Goal: Task Accomplishment & Management: Use online tool/utility

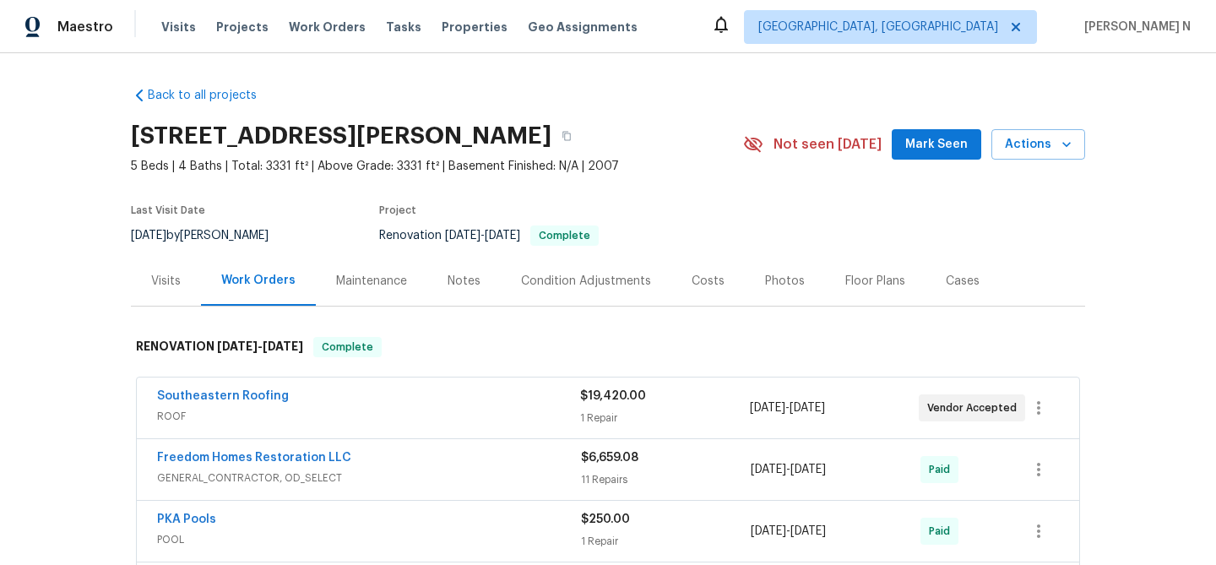
click at [397, 284] on div "Maintenance" at bounding box center [371, 281] width 71 height 17
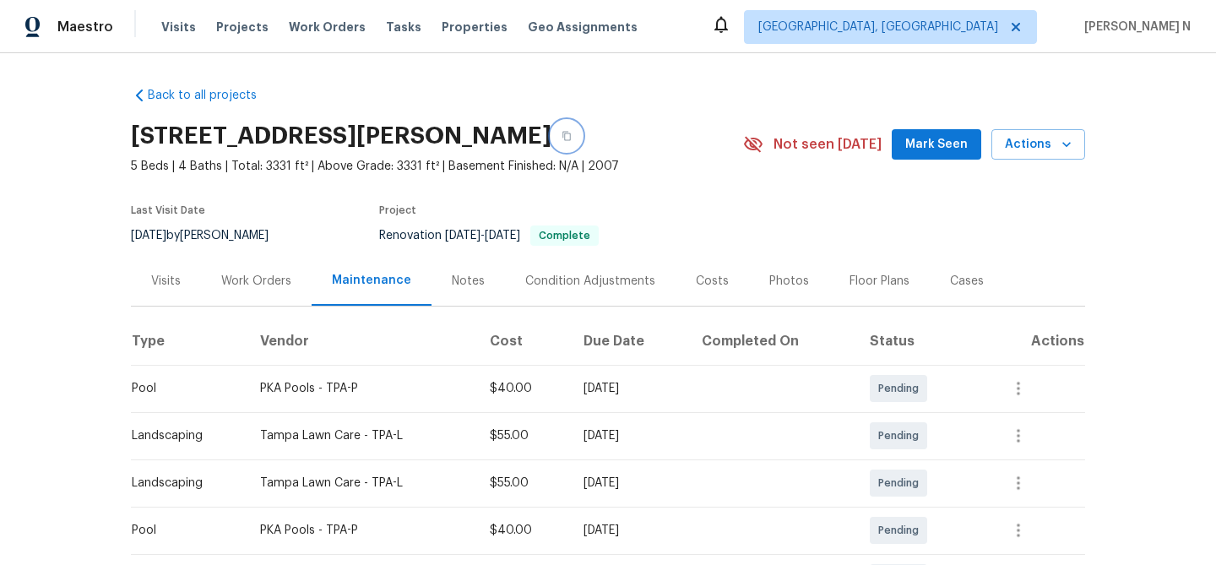
click at [582, 138] on button "button" at bounding box center [566, 136] width 30 height 30
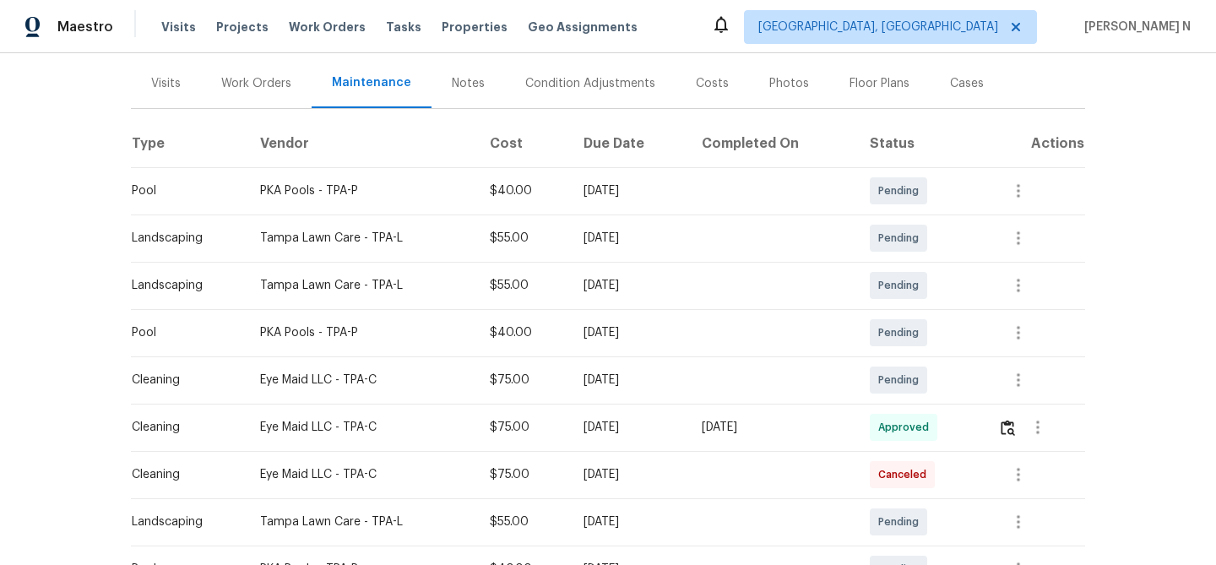
scroll to position [247, 0]
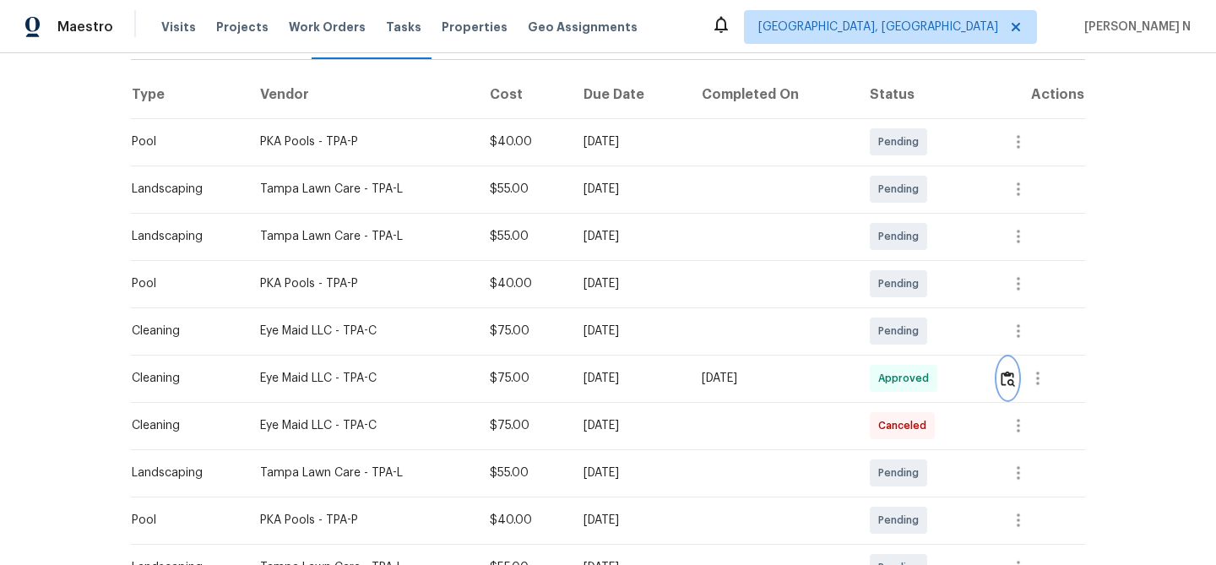
click at [1009, 376] on img "button" at bounding box center [1007, 379] width 14 height 16
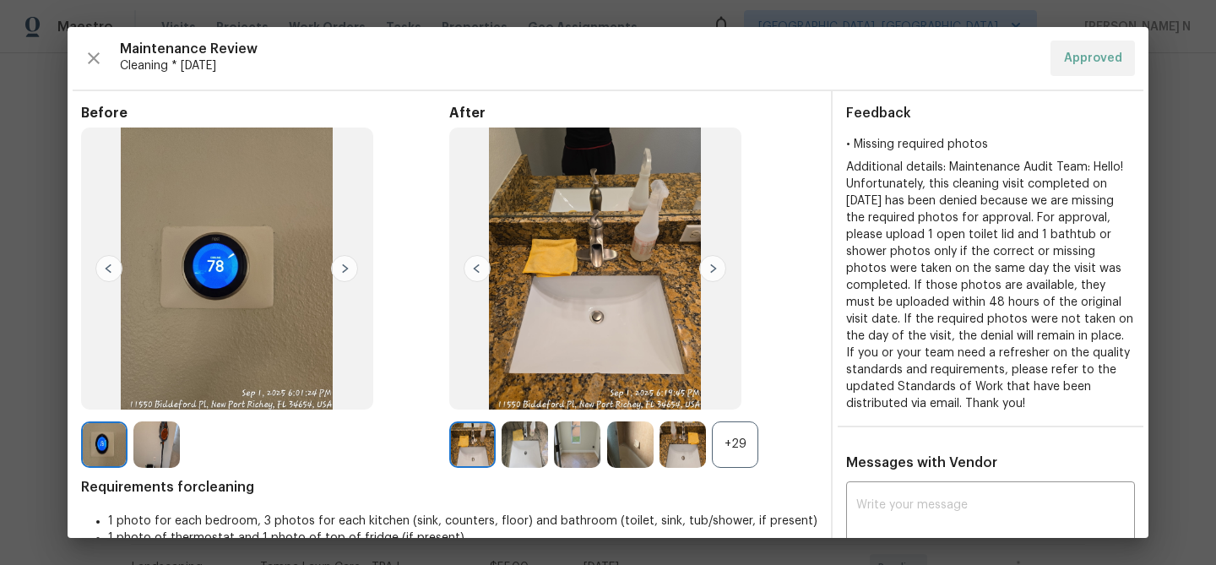
click at [752, 434] on div "+29" at bounding box center [735, 444] width 46 height 46
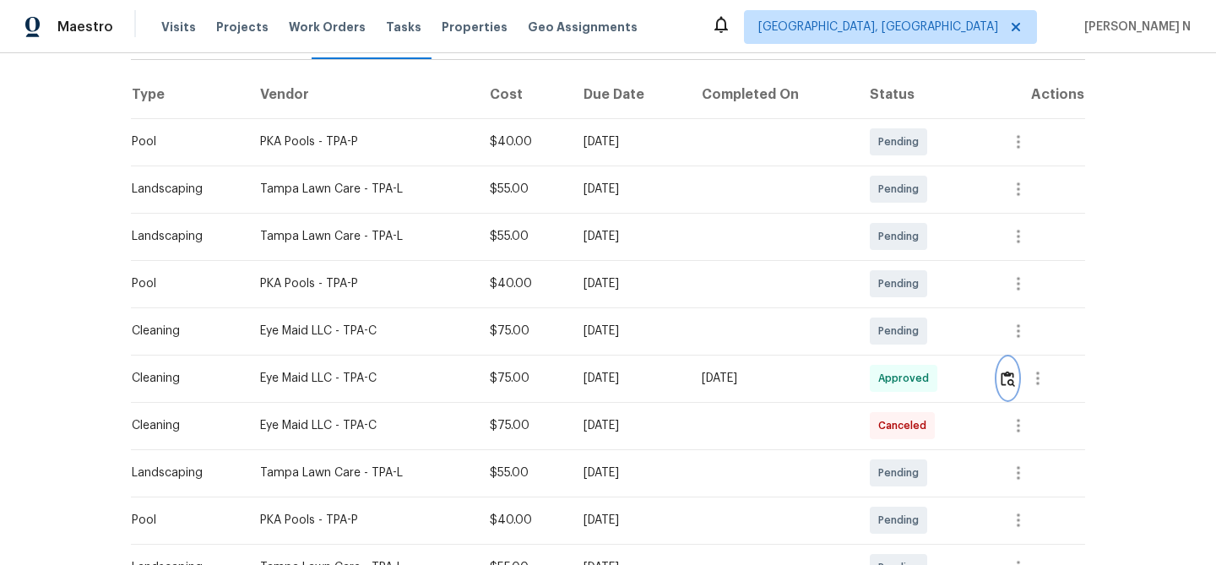
scroll to position [0, 0]
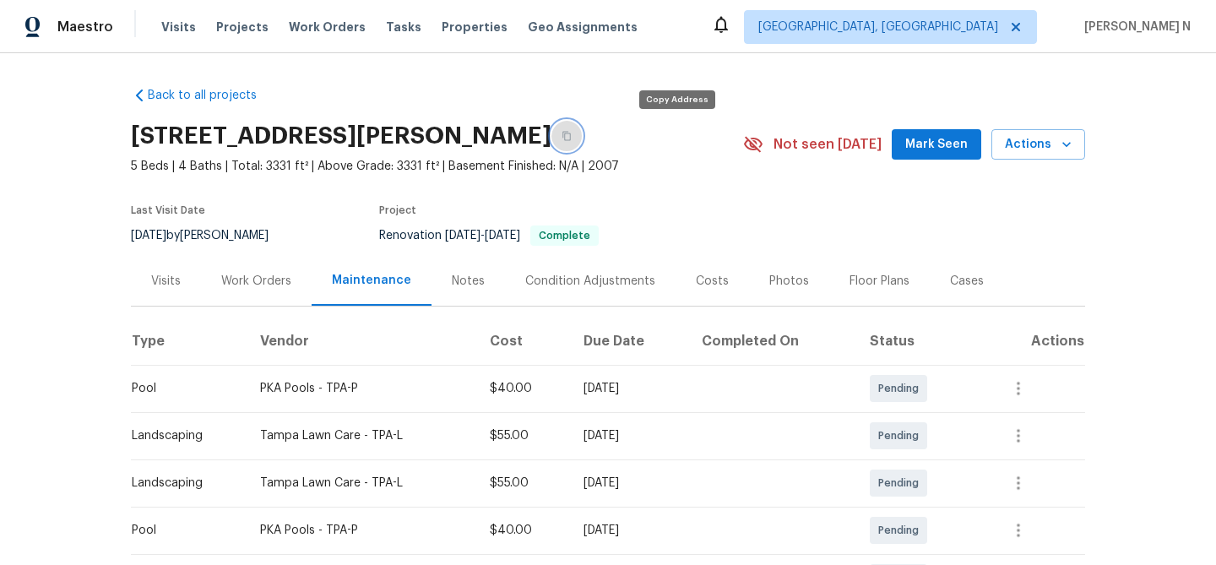
click at [582, 123] on button "button" at bounding box center [566, 136] width 30 height 30
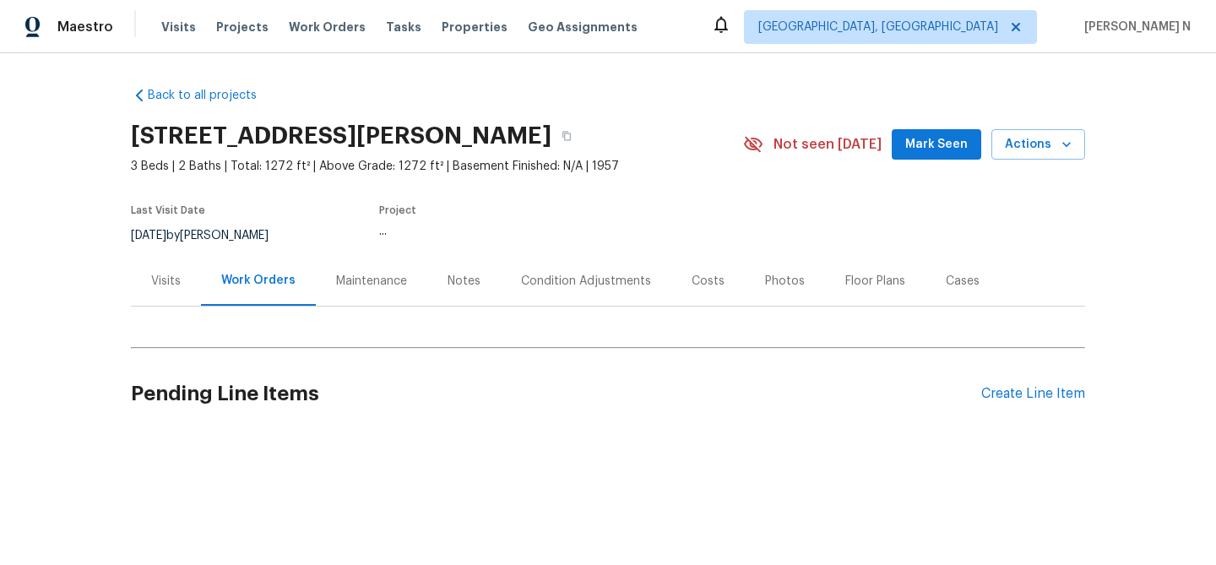
click at [380, 274] on div "Maintenance" at bounding box center [371, 281] width 71 height 17
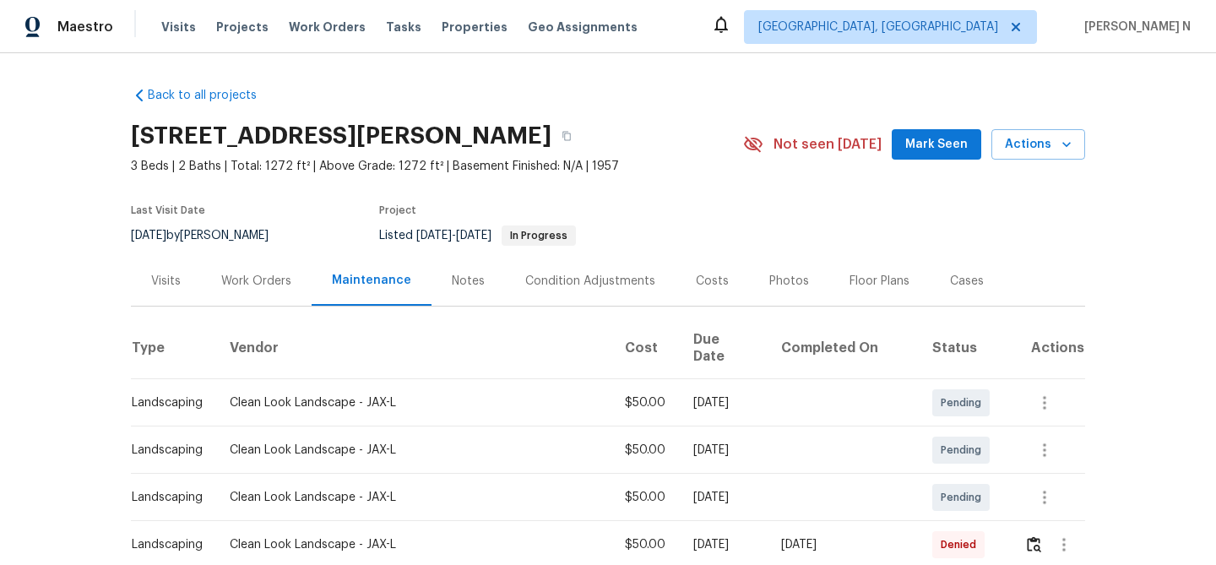
scroll to position [269, 0]
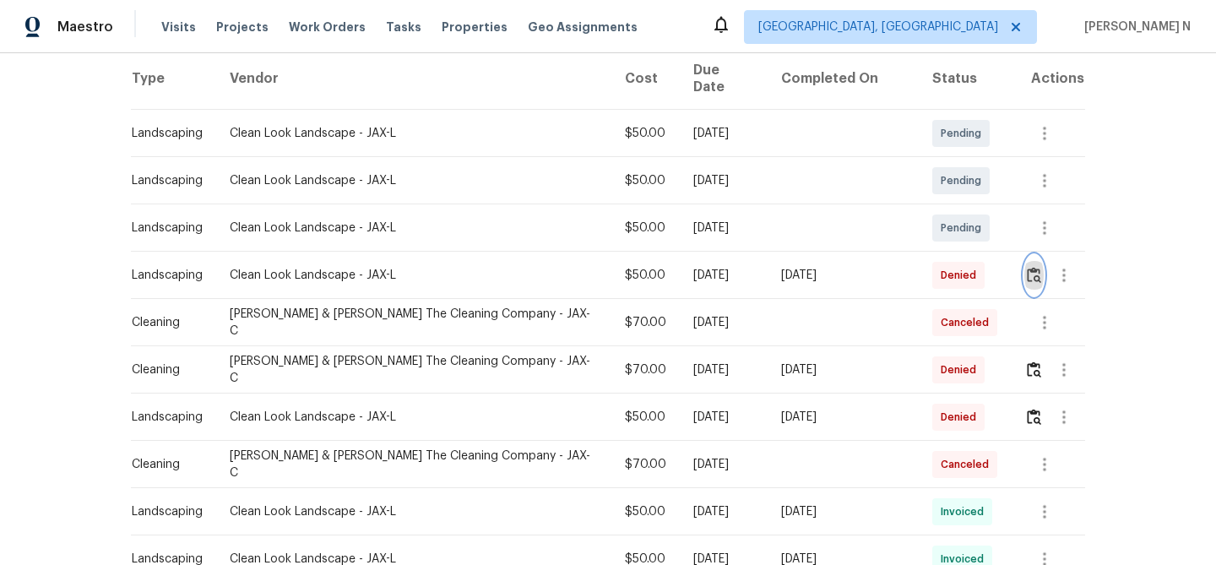
click at [1033, 255] on button "button" at bounding box center [1033, 275] width 19 height 41
click at [1027, 361] on img "button" at bounding box center [1034, 369] width 14 height 16
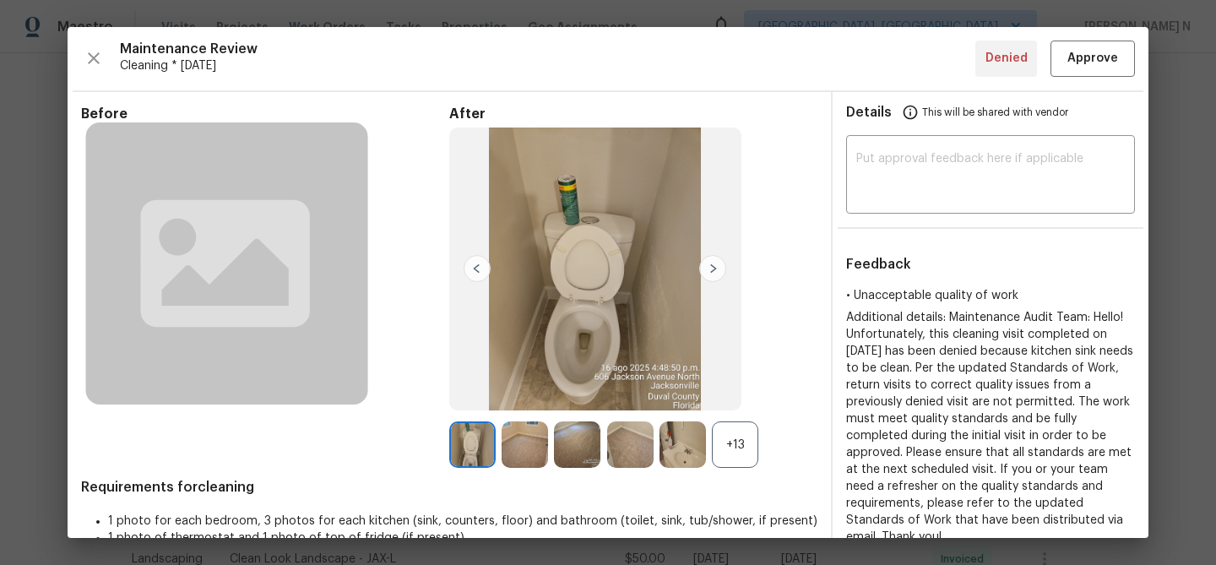
click at [764, 457] on div "+13" at bounding box center [633, 444] width 368 height 46
click at [736, 454] on div "+13" at bounding box center [735, 444] width 46 height 46
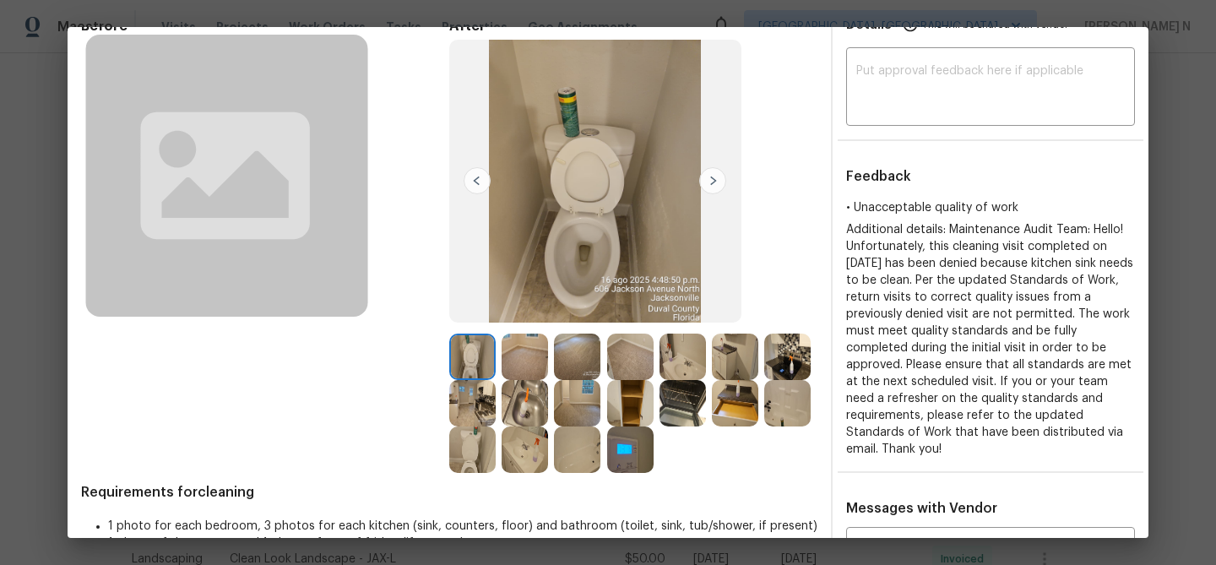
scroll to position [0, 0]
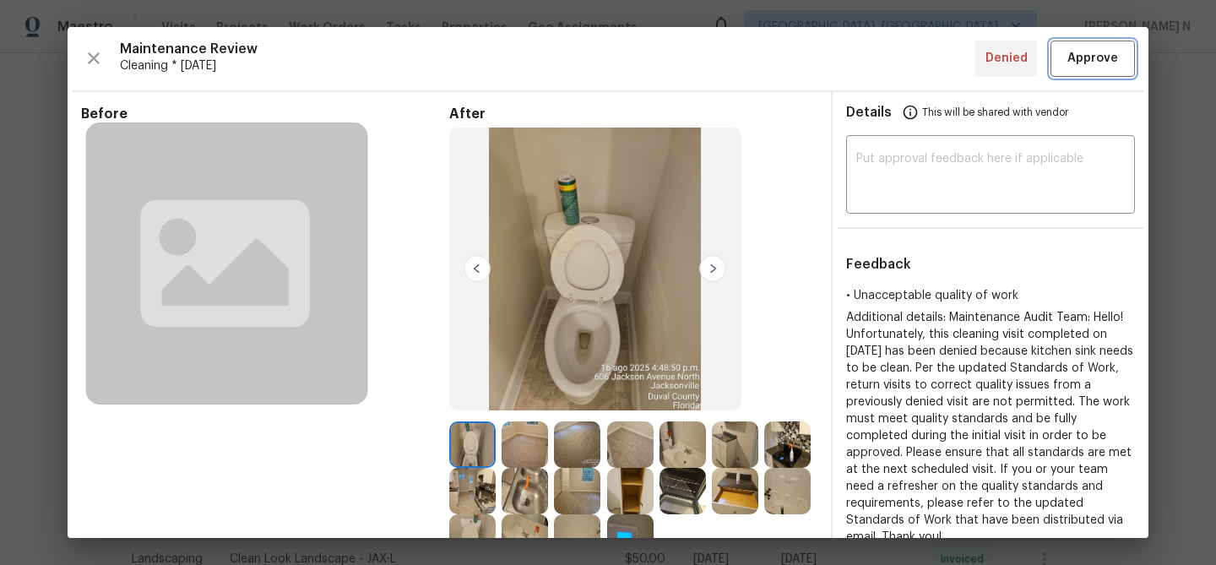
click at [1090, 63] on span "Approve" at bounding box center [1092, 58] width 51 height 21
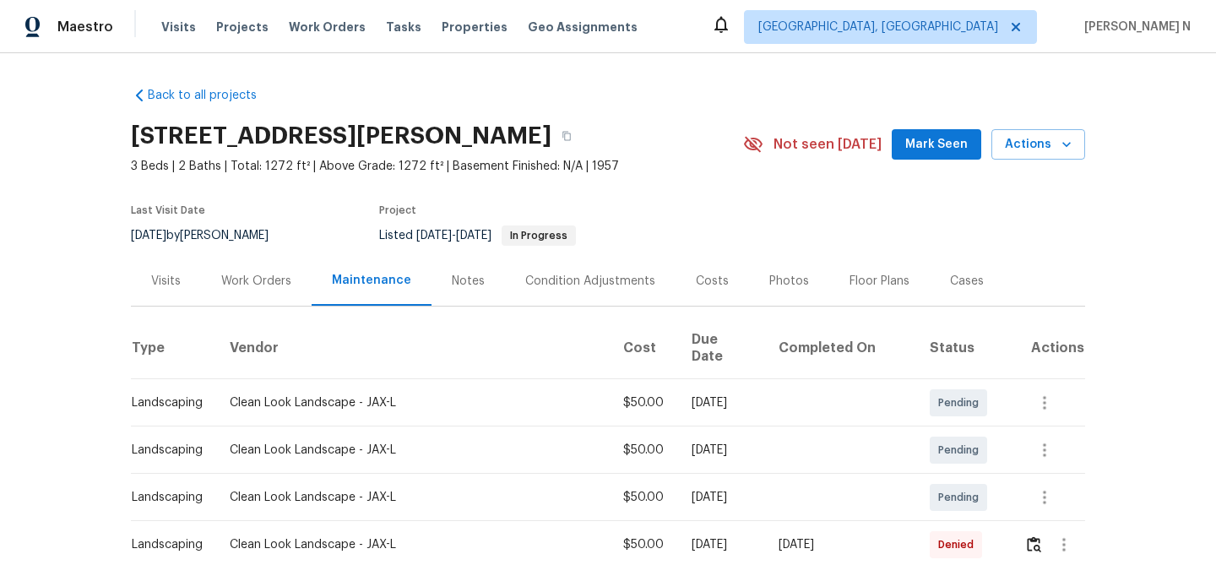
click at [642, 123] on div "606 Jackson Ave N, Jacksonville, FL 32220" at bounding box center [437, 136] width 612 height 44
click at [571, 133] on icon "button" at bounding box center [566, 136] width 8 height 9
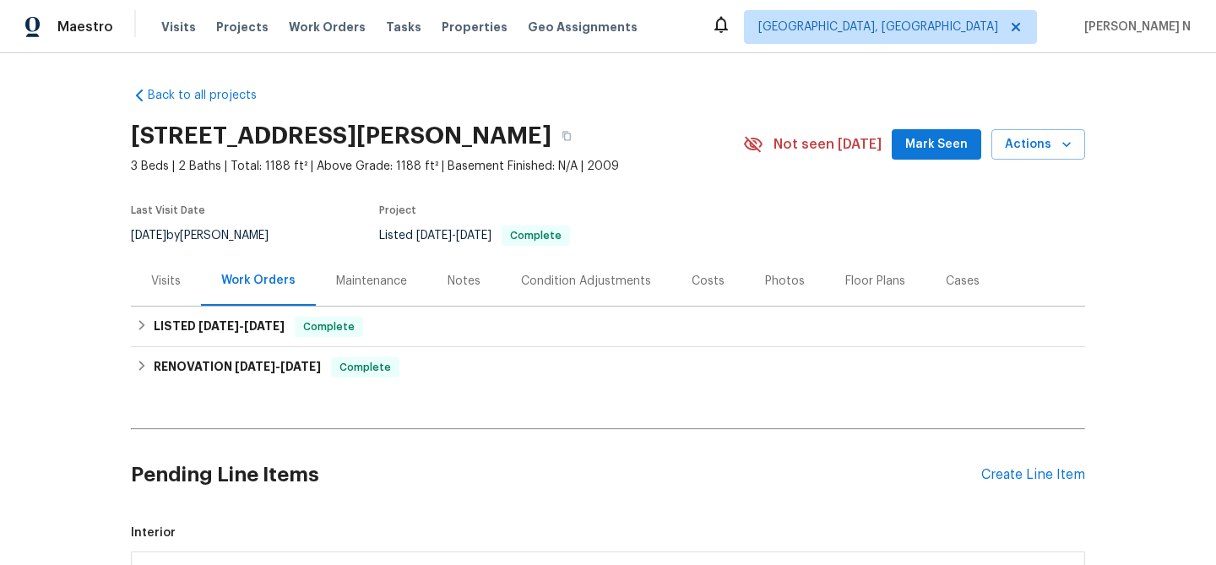
click at [373, 273] on div "Maintenance" at bounding box center [371, 281] width 71 height 17
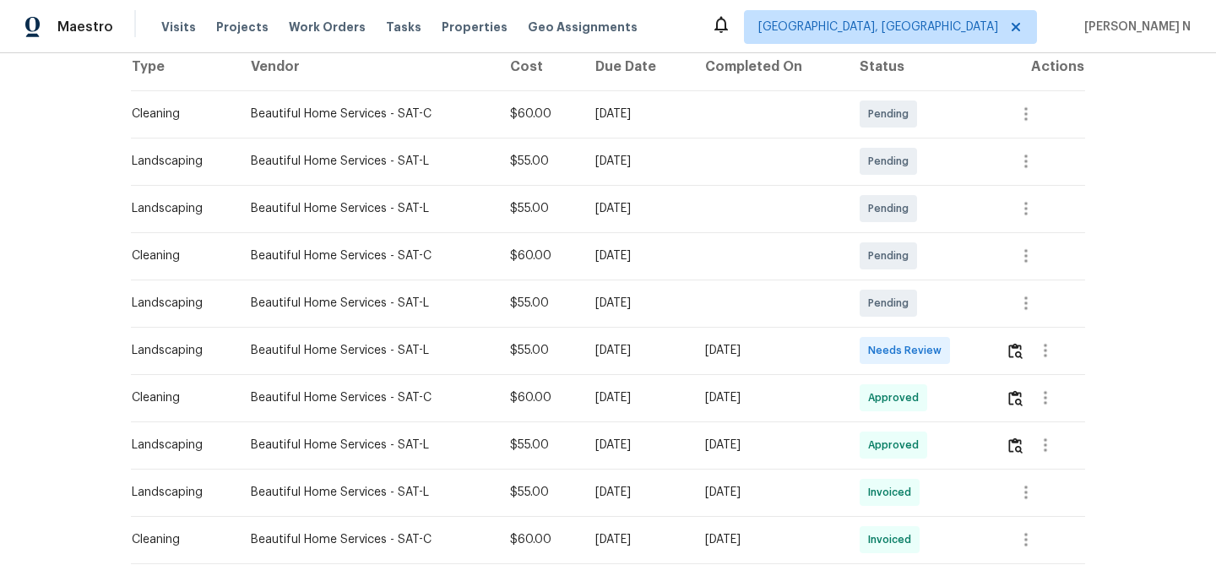
scroll to position [422, 0]
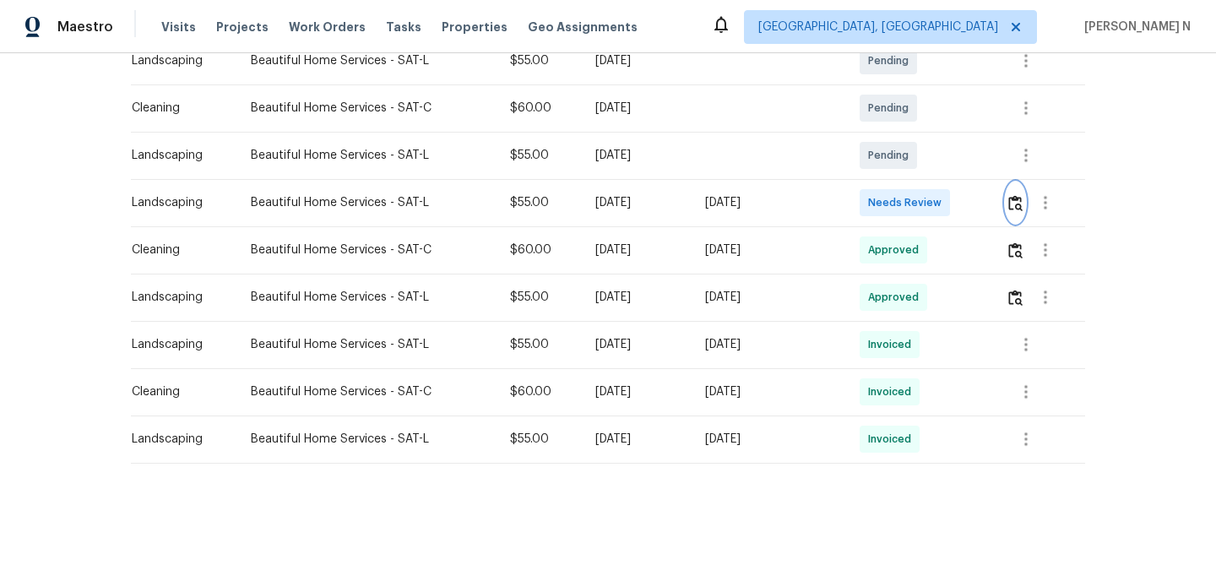
click at [1022, 199] on img "button" at bounding box center [1015, 203] width 14 height 16
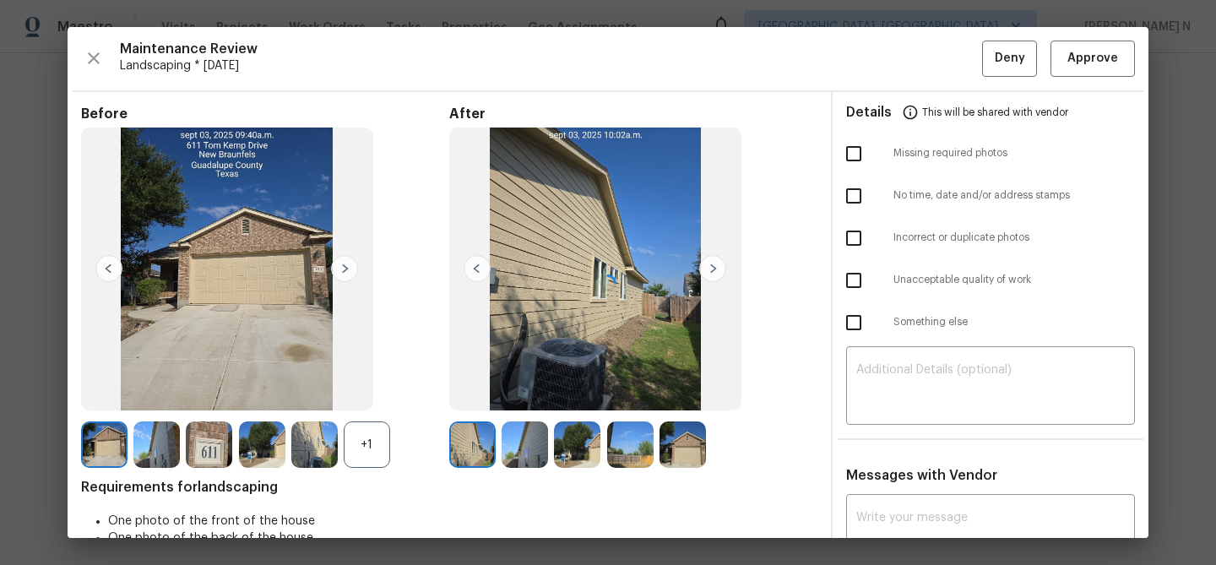
click at [736, 442] on div at bounding box center [608, 282] width 1081 height 511
click at [381, 447] on div "+1" at bounding box center [367, 444] width 46 height 46
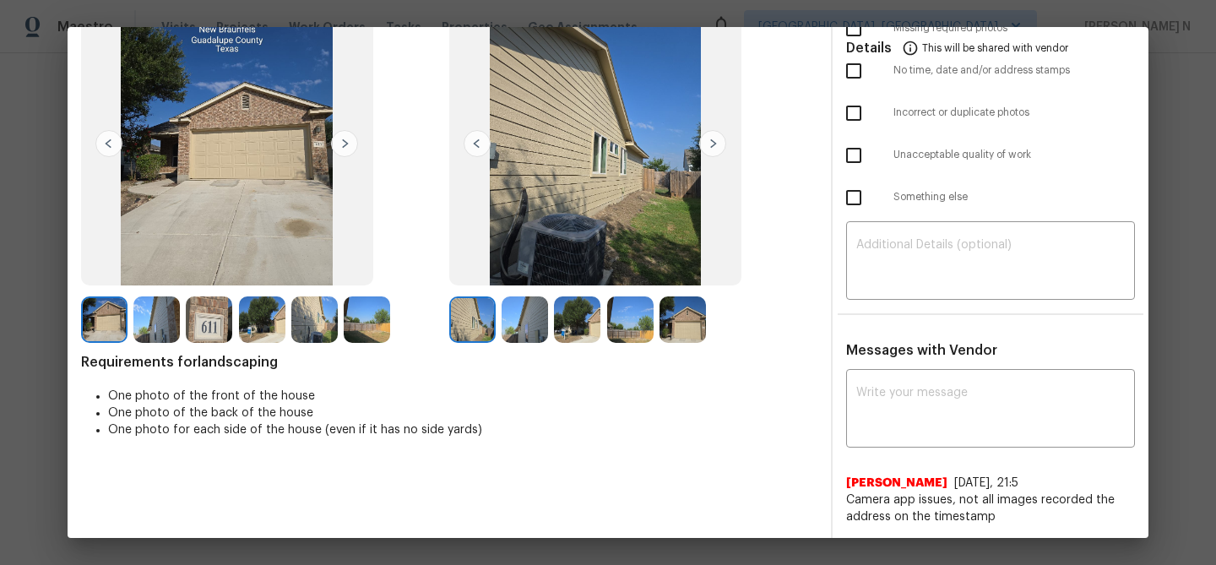
scroll to position [0, 0]
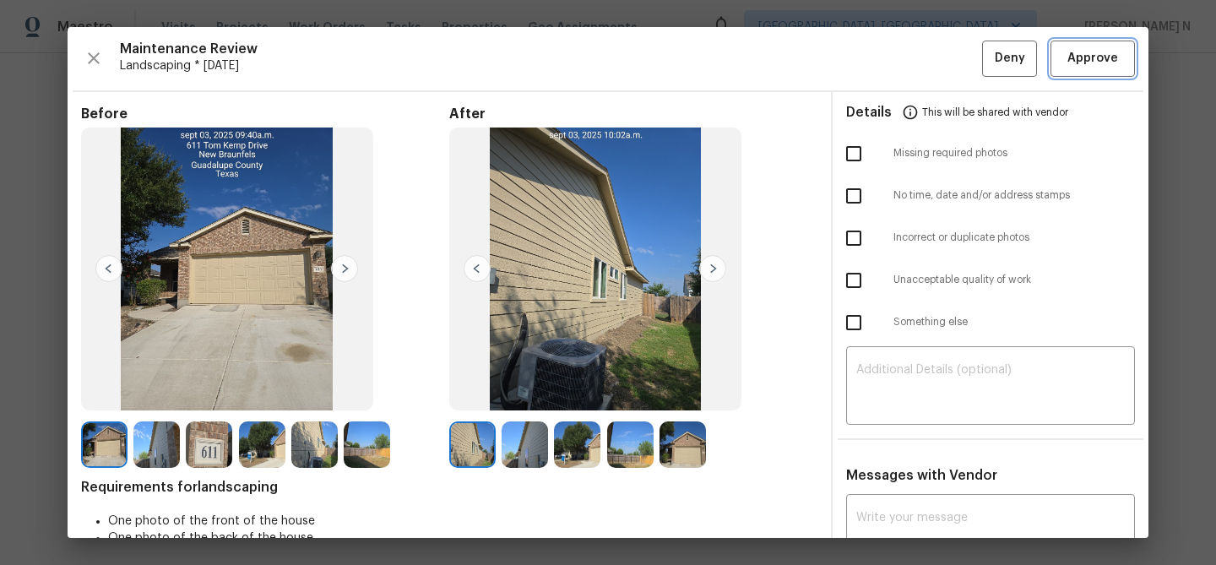
click at [1091, 60] on span "Approve" at bounding box center [1092, 58] width 51 height 21
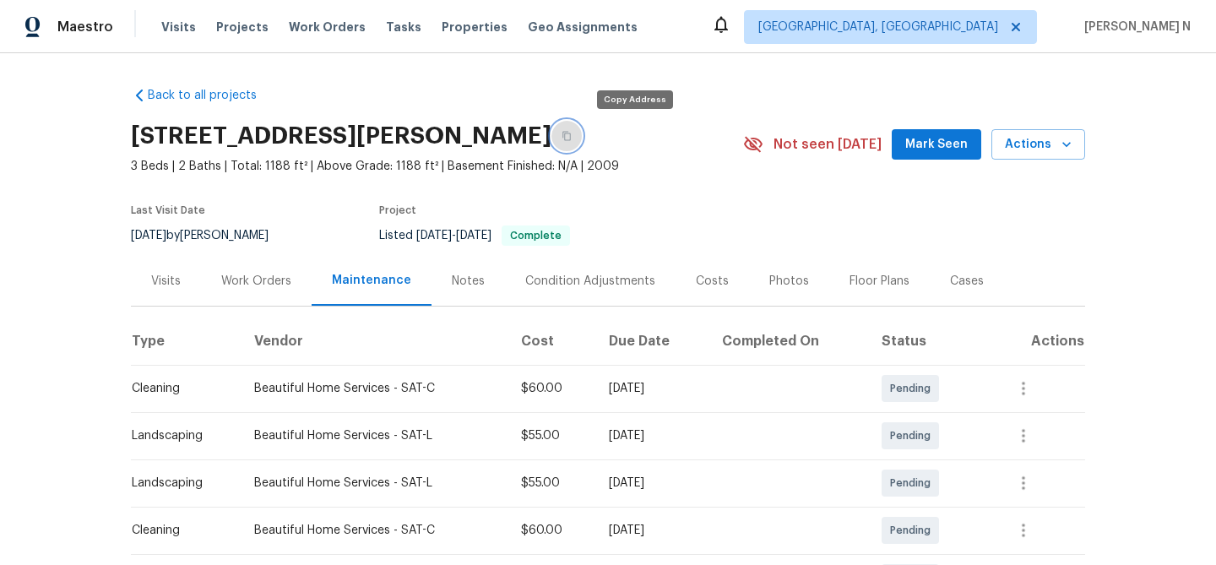
click at [582, 143] on button "button" at bounding box center [566, 136] width 30 height 30
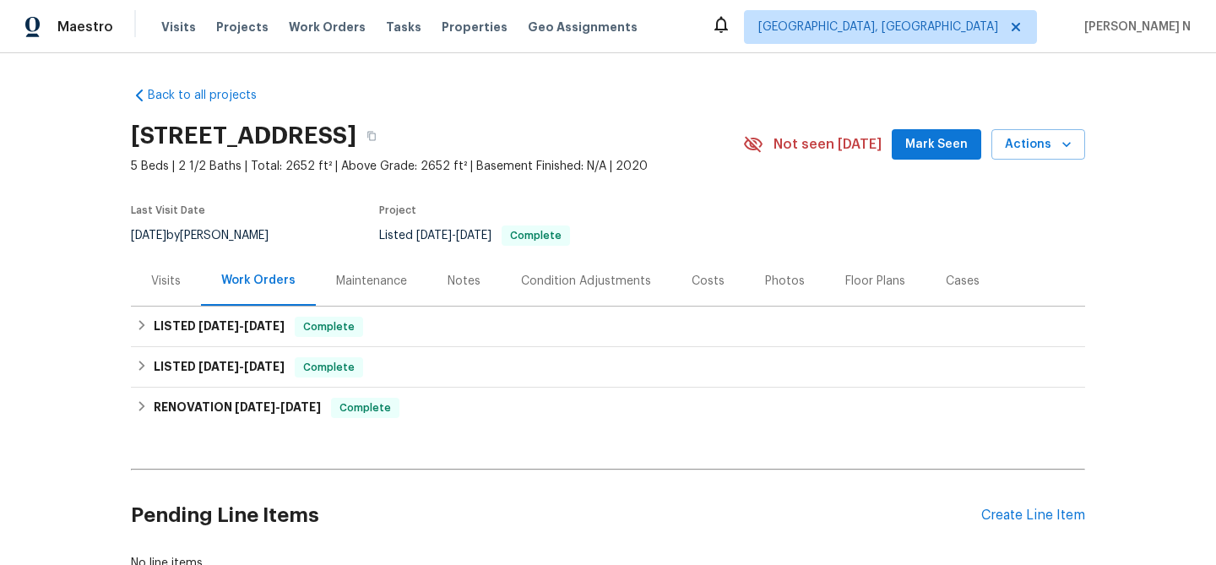
click at [347, 277] on div "Maintenance" at bounding box center [371, 281] width 71 height 17
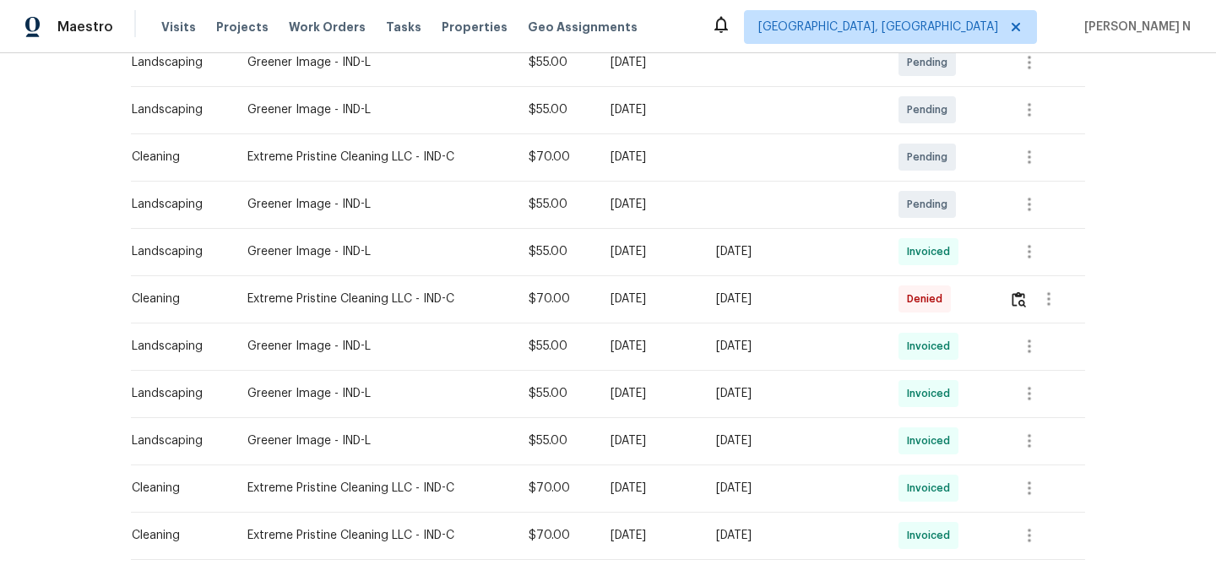
scroll to position [377, 0]
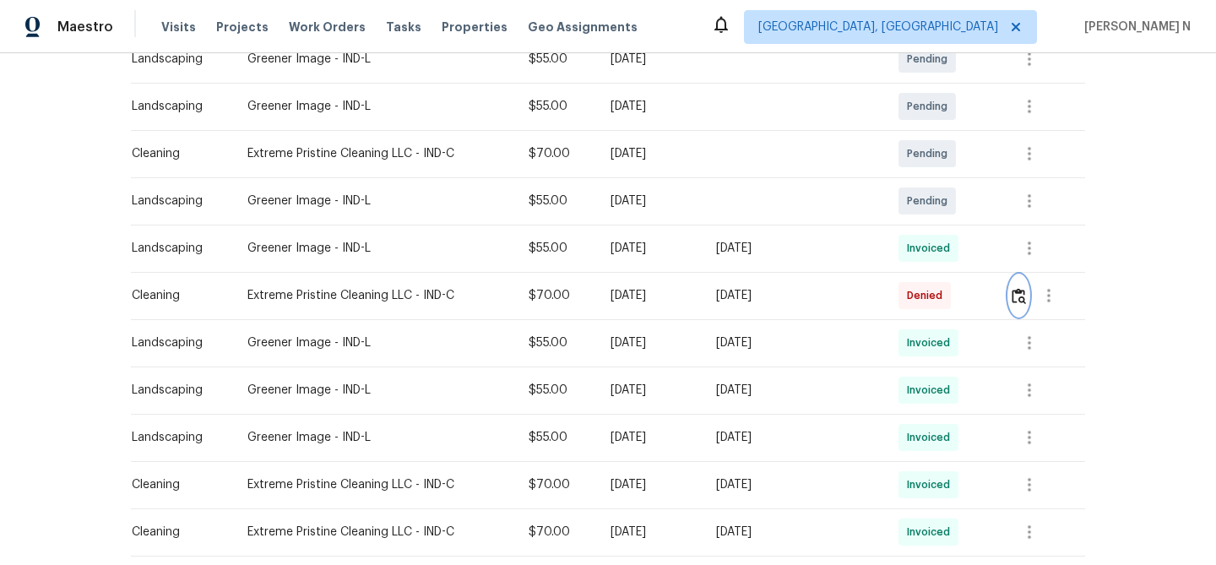
click at [1027, 290] on button "button" at bounding box center [1018, 295] width 19 height 41
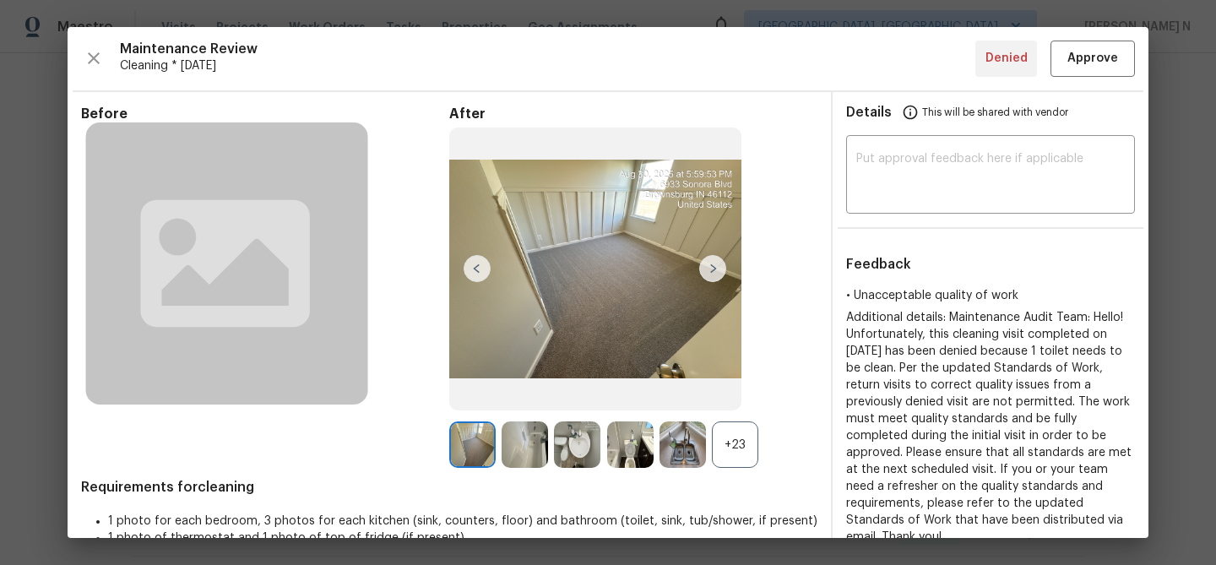
click at [740, 447] on div "+23" at bounding box center [735, 444] width 46 height 46
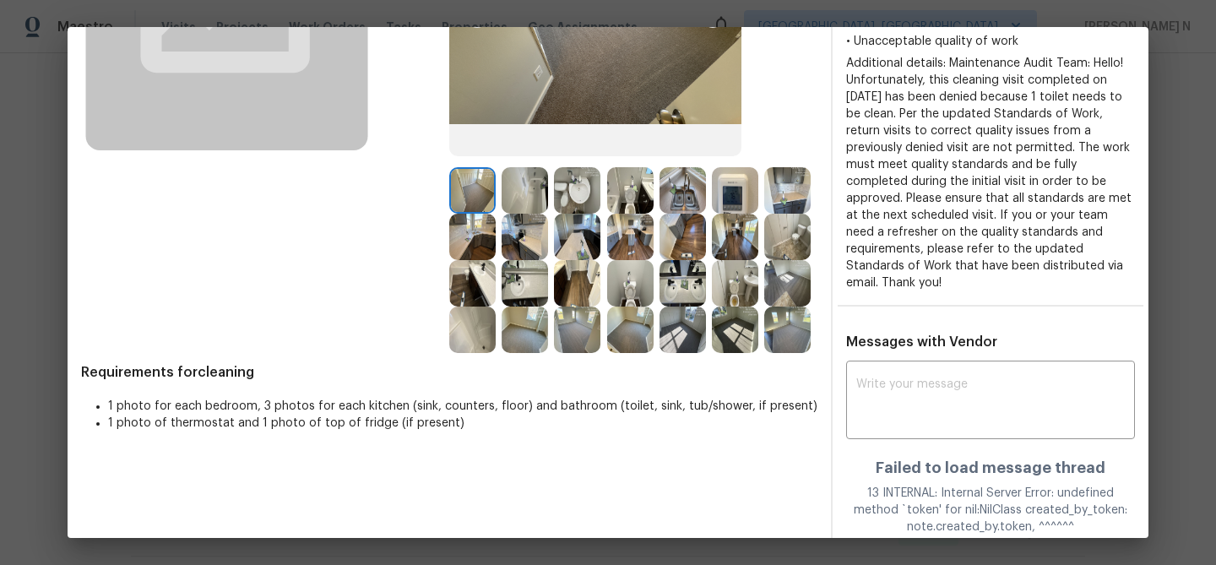
scroll to position [0, 0]
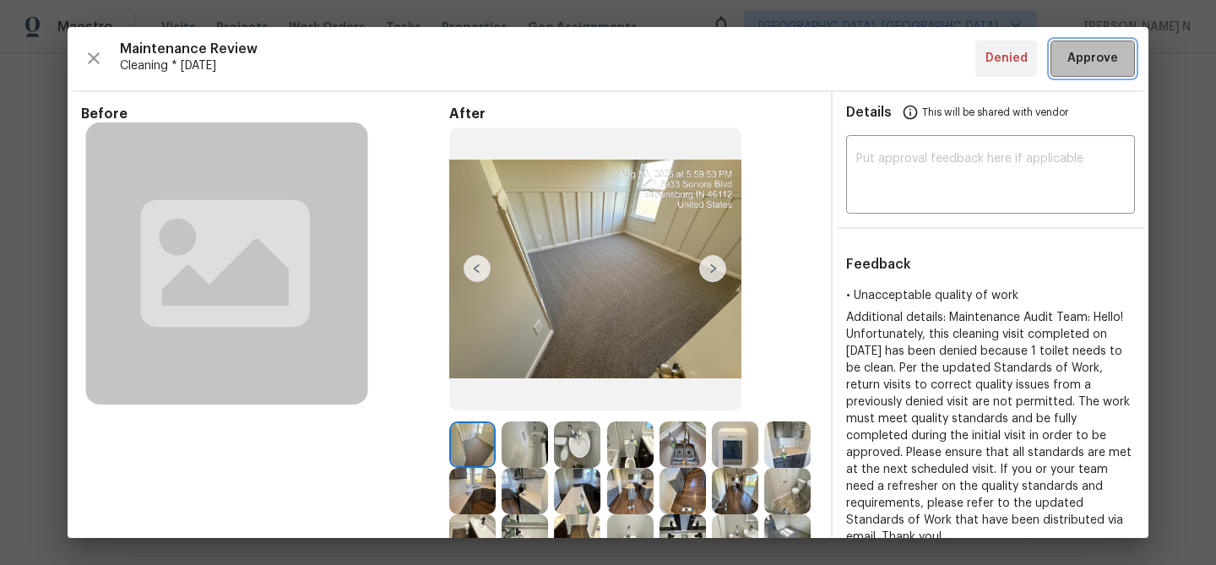
click at [1094, 53] on span "Approve" at bounding box center [1092, 58] width 51 height 21
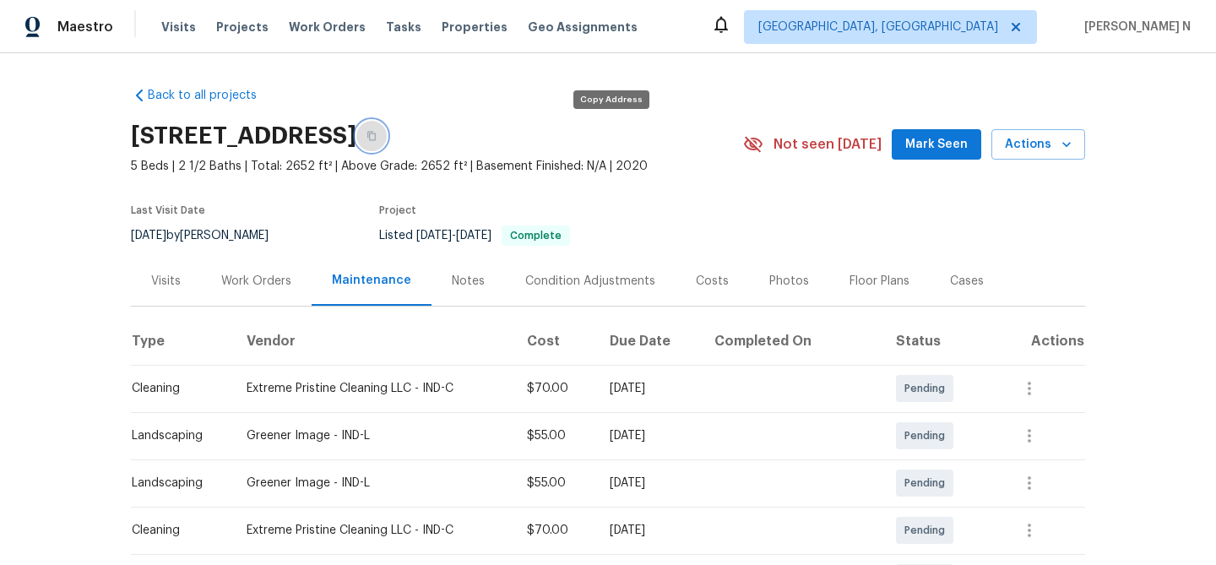
click at [387, 142] on button "button" at bounding box center [371, 136] width 30 height 30
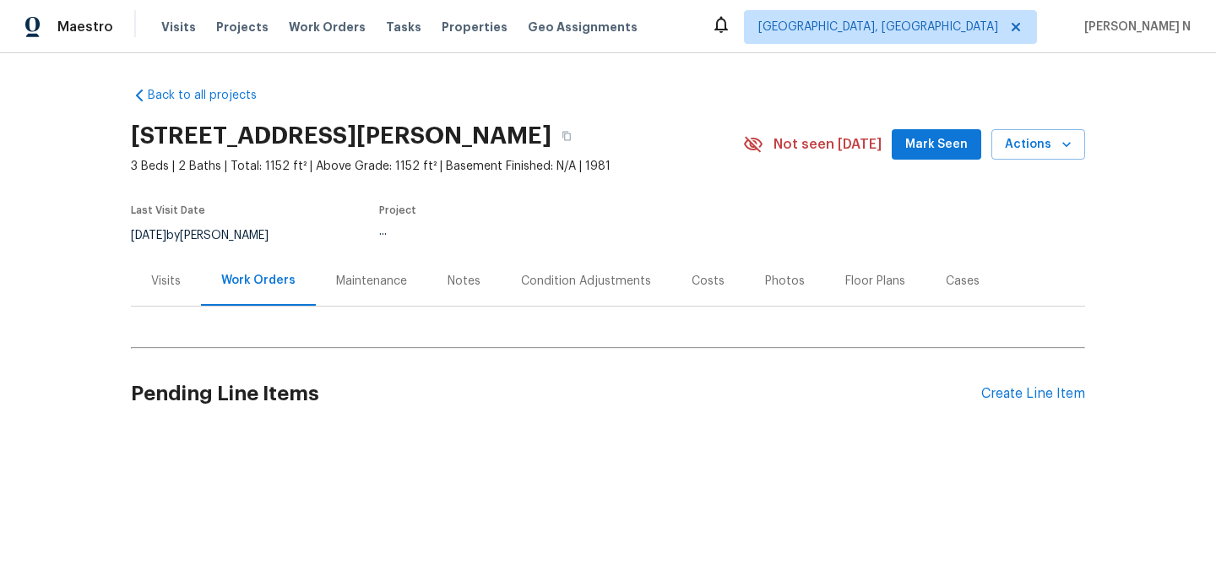
click at [359, 290] on div "Maintenance" at bounding box center [371, 281] width 71 height 17
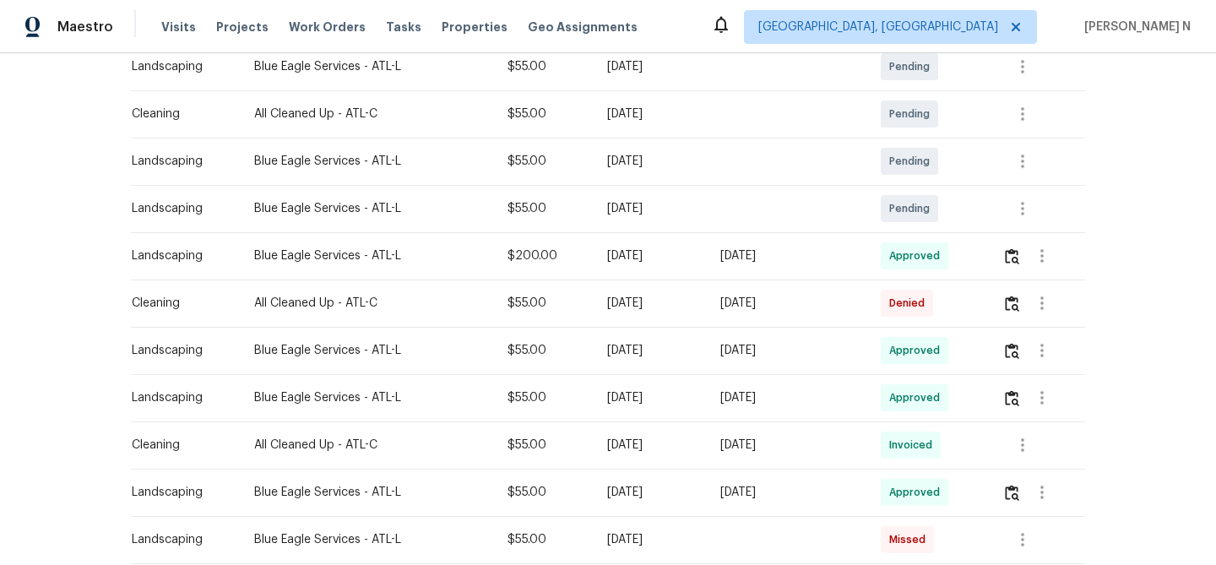
scroll to position [339, 0]
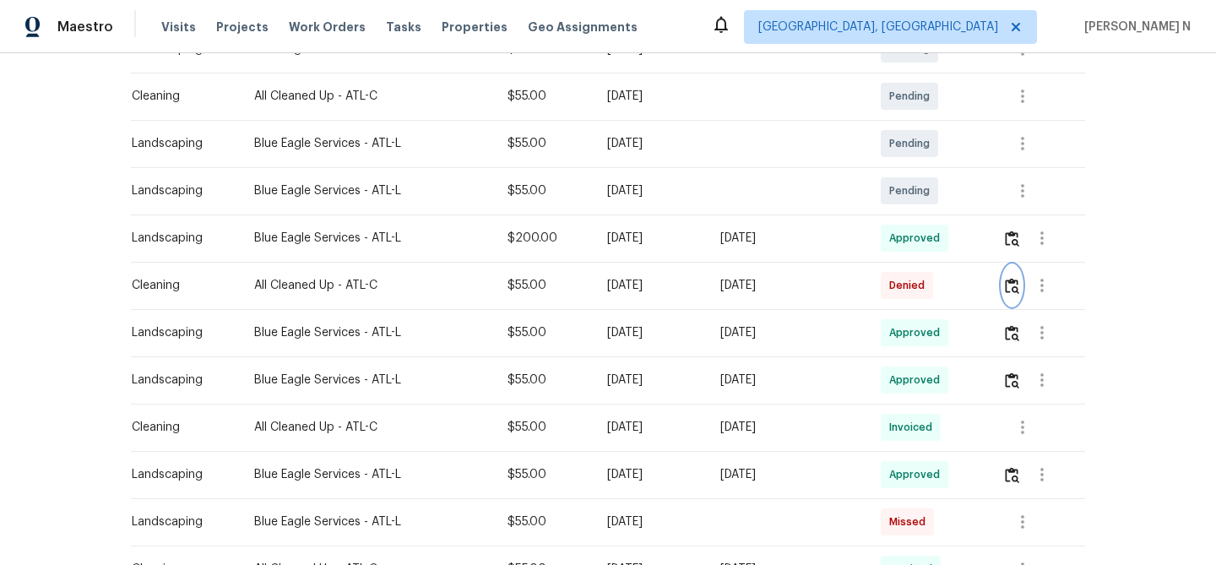
click at [1019, 294] on img "button" at bounding box center [1012, 286] width 14 height 16
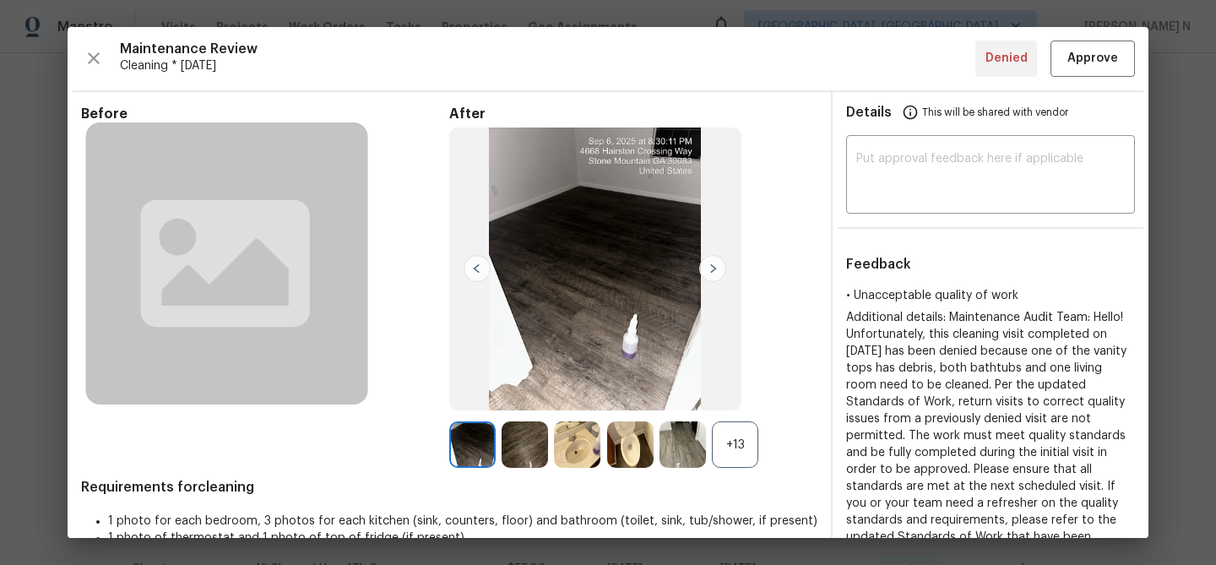
click at [723, 457] on div "+13" at bounding box center [735, 444] width 46 height 46
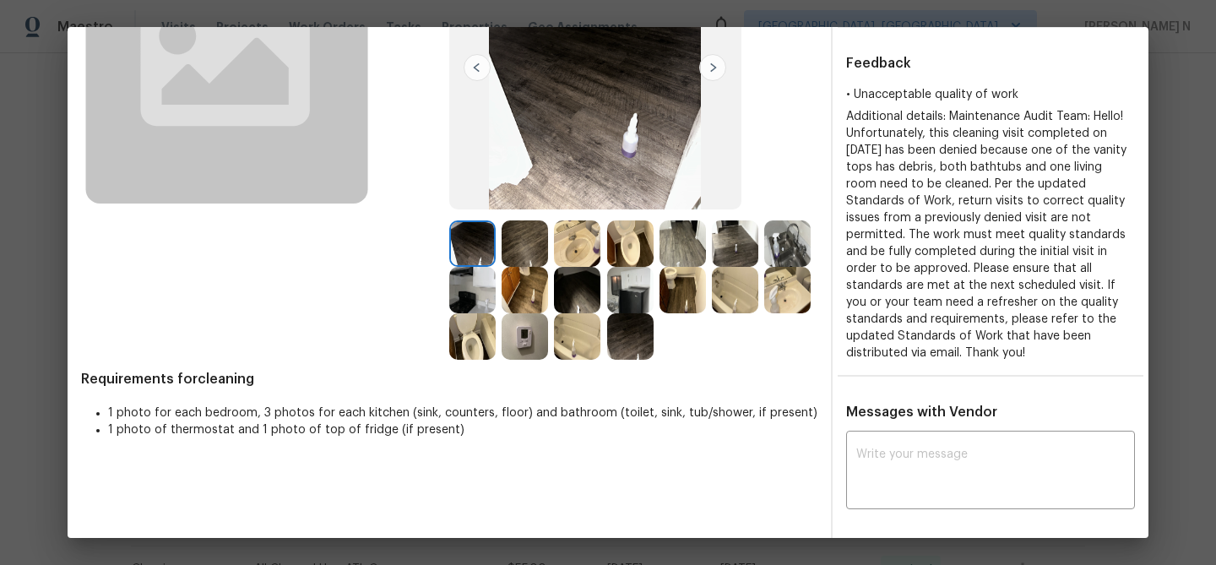
scroll to position [165, 0]
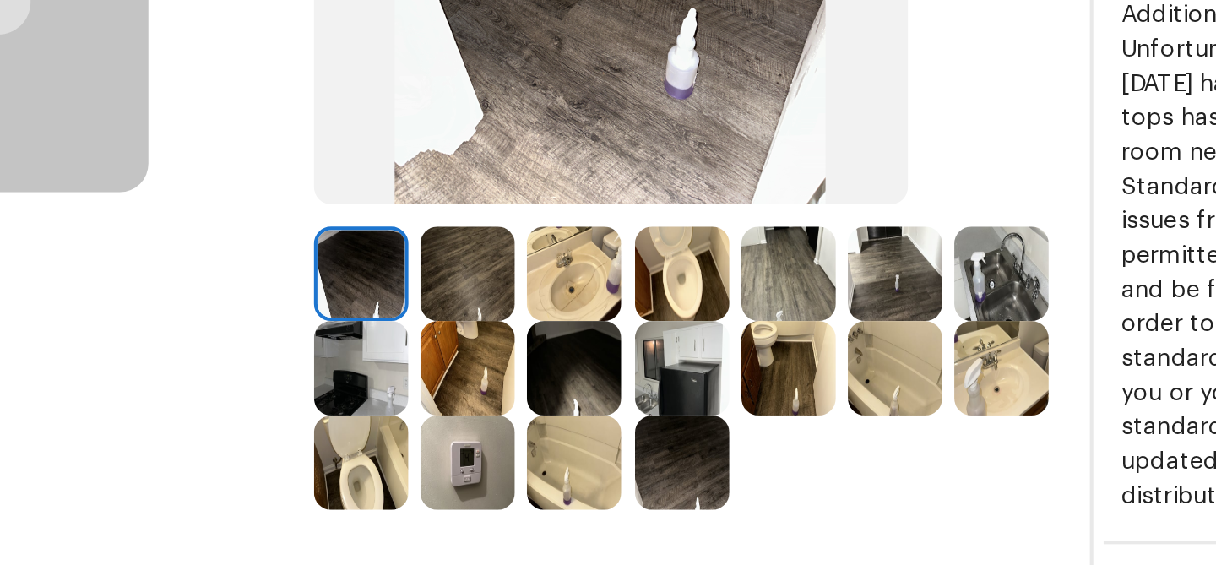
click at [573, 284] on img at bounding box center [577, 280] width 46 height 46
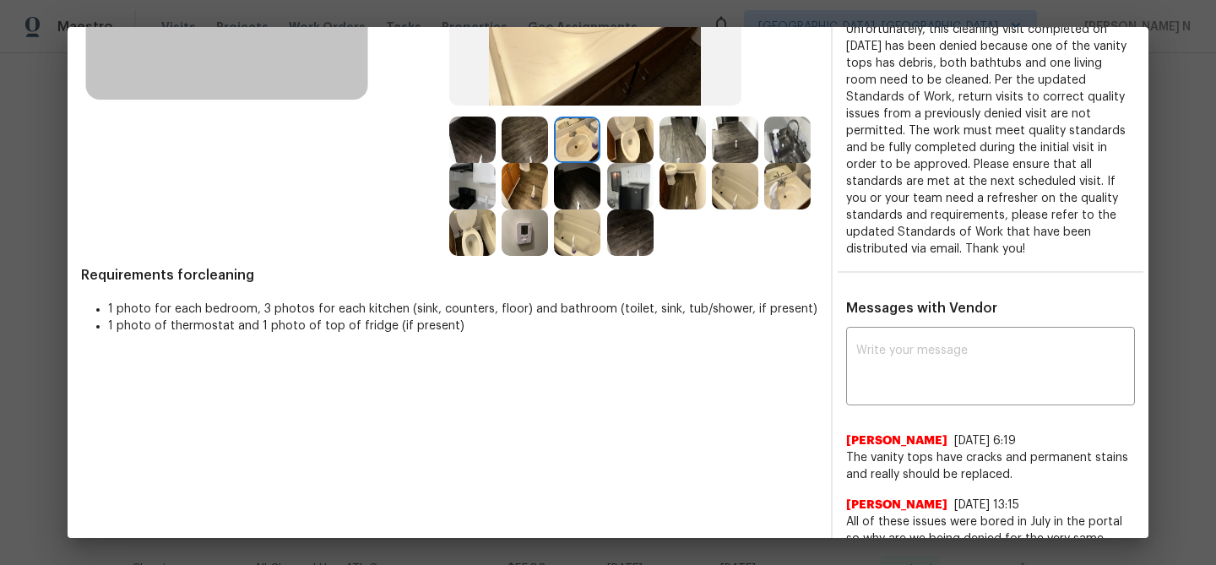
scroll to position [272, 0]
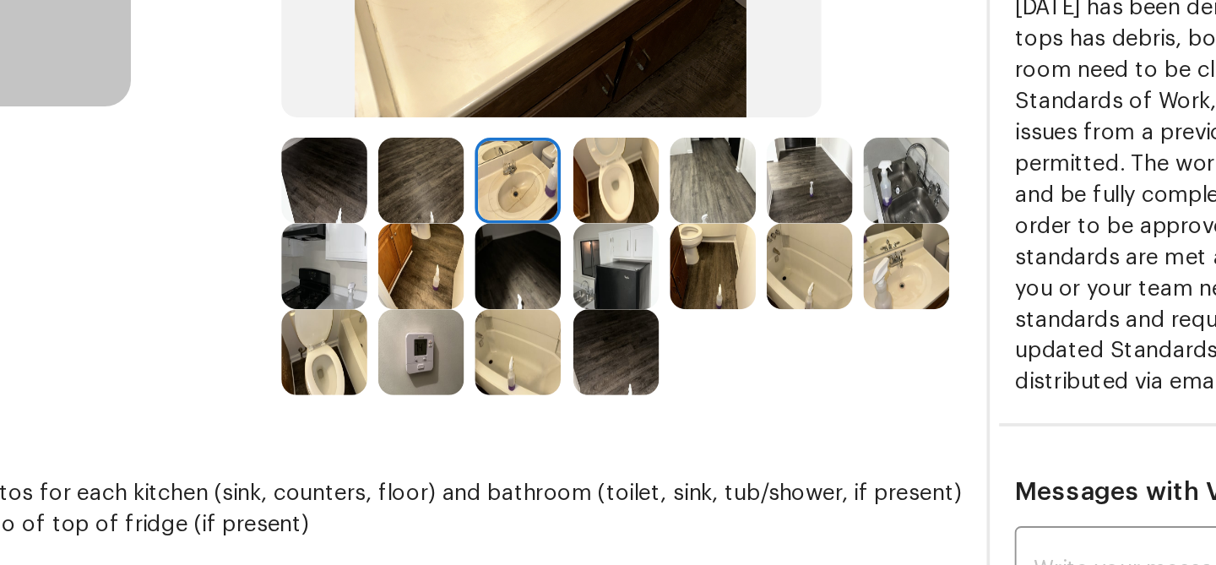
click at [577, 168] on img at bounding box center [577, 172] width 46 height 46
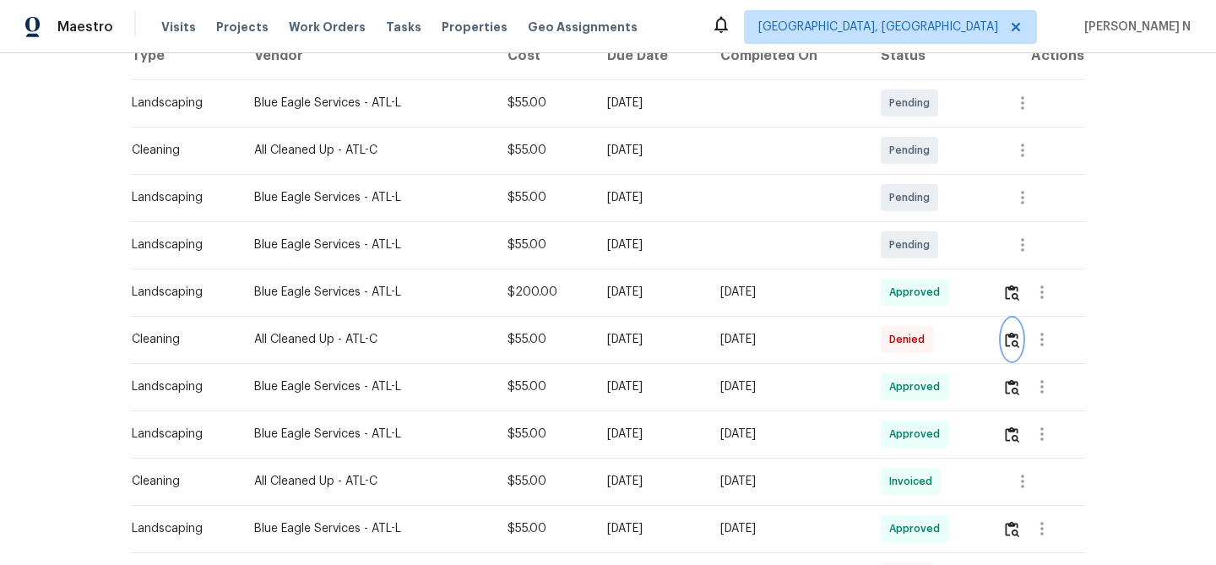
scroll to position [298, 0]
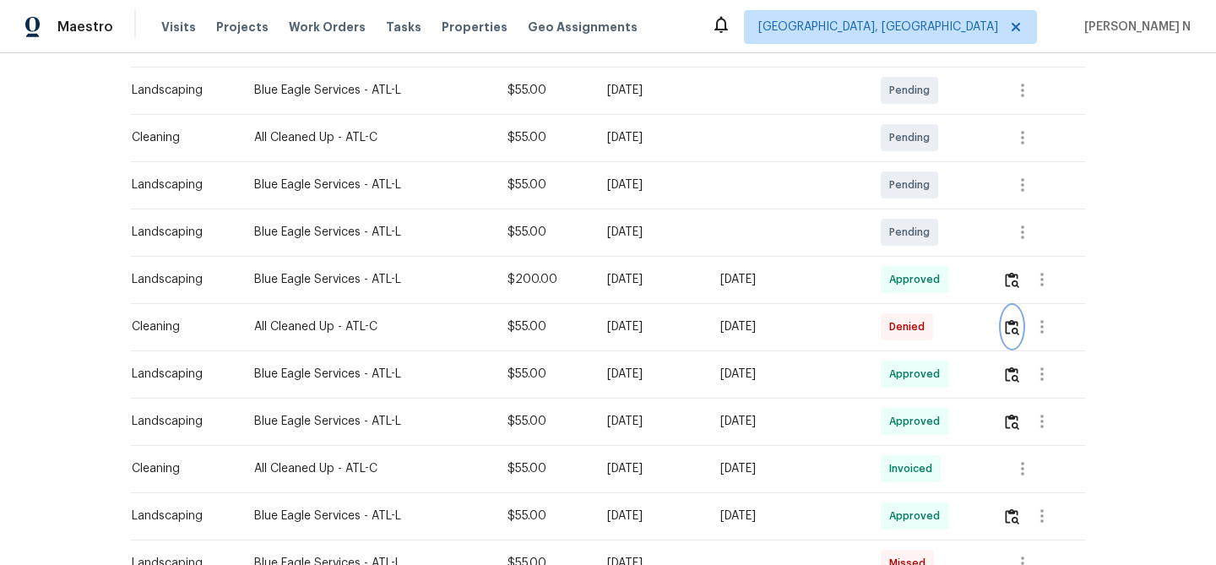
click at [1010, 335] on img "button" at bounding box center [1012, 327] width 14 height 16
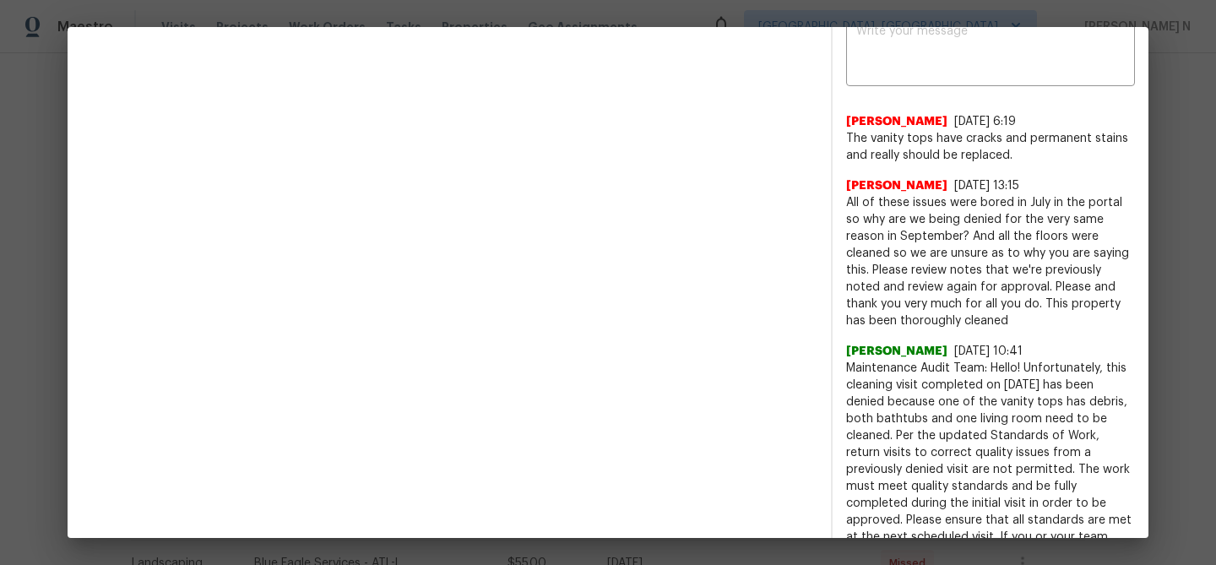
scroll to position [637, 0]
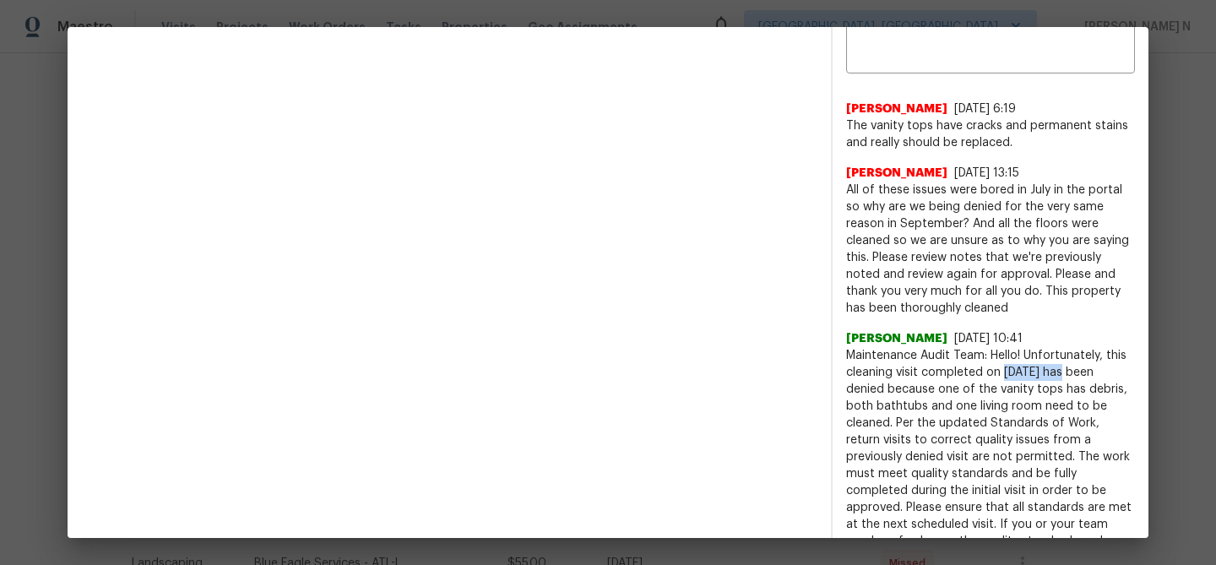
drag, startPoint x: 1005, startPoint y: 370, endPoint x: 1070, endPoint y: 369, distance: 65.0
click at [1070, 369] on span "Maintenance Audit Team: Hello! Unfortunately, this cleaning visit completed on …" at bounding box center [990, 473] width 289 height 253
copy span "09/06/2025"
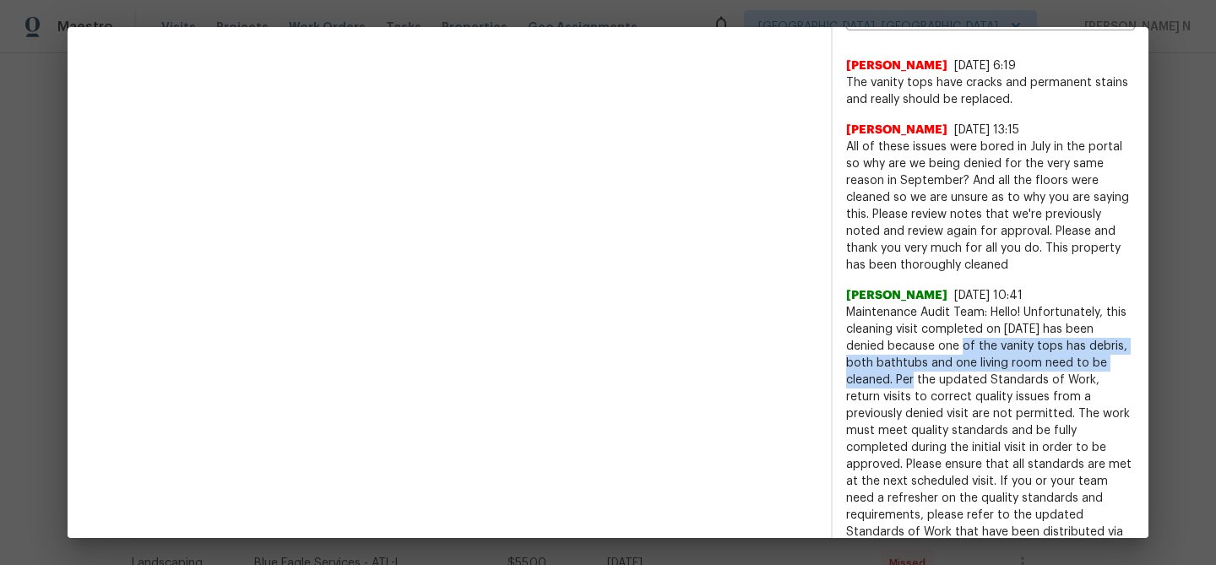
drag, startPoint x: 937, startPoint y: 348, endPoint x: 894, endPoint y: 382, distance: 54.7
click at [894, 381] on span "Maintenance Audit Team: Hello! Unfortunately, this cleaning visit completed on …" at bounding box center [990, 430] width 289 height 253
copy span "one of the vanity tops has debris, both bathtubs and one living room need to be…"
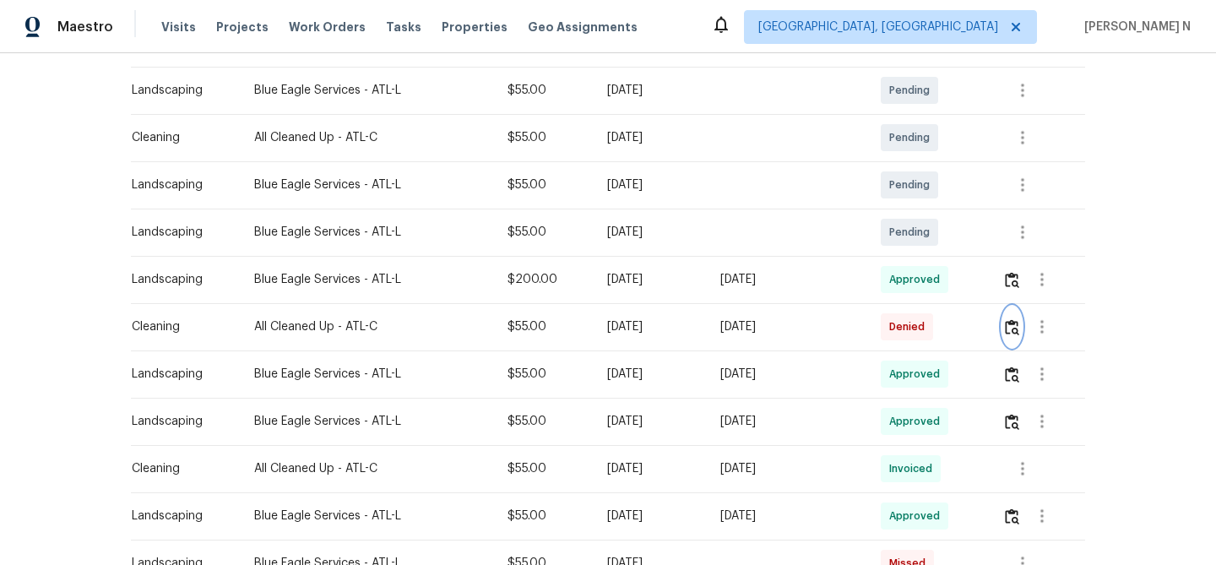
scroll to position [0, 0]
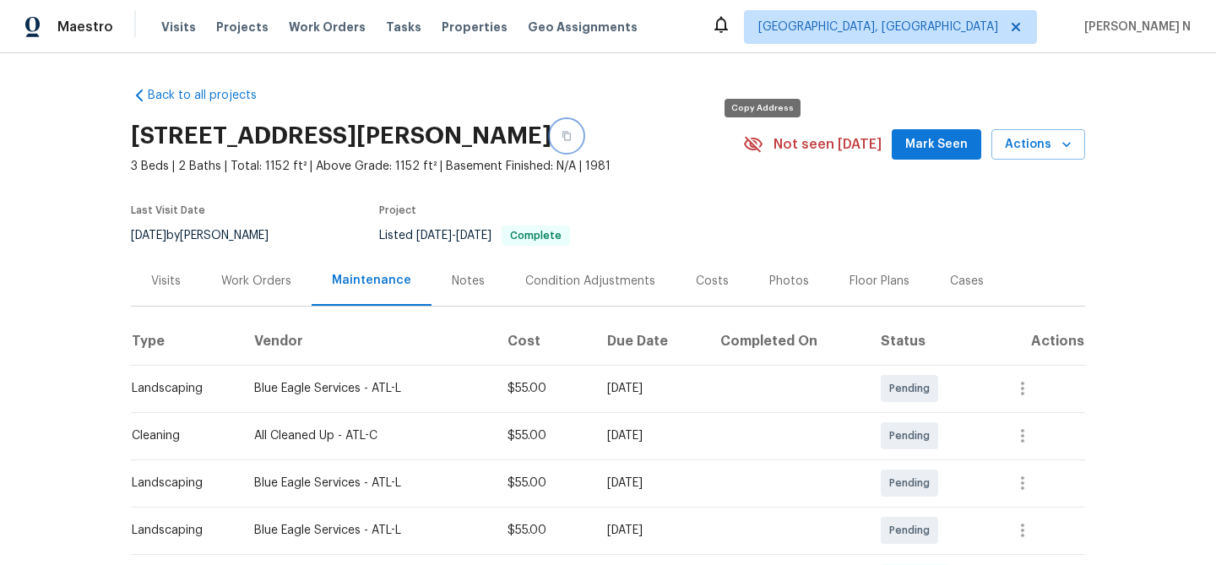
click at [572, 141] on icon "button" at bounding box center [566, 136] width 10 height 10
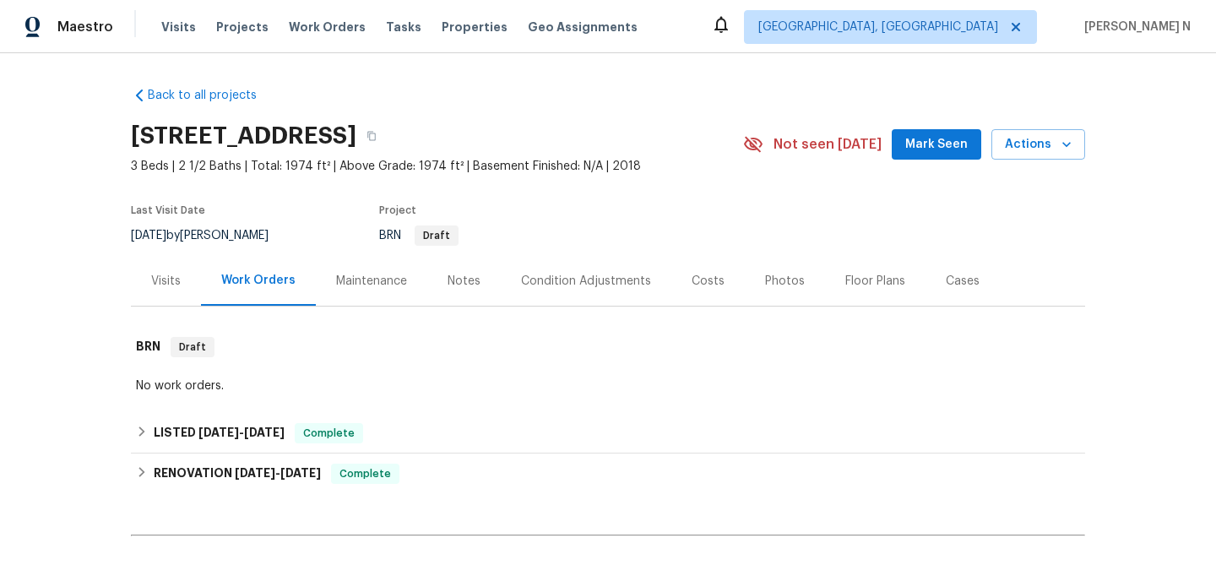
click at [369, 268] on div "Maintenance" at bounding box center [371, 281] width 111 height 50
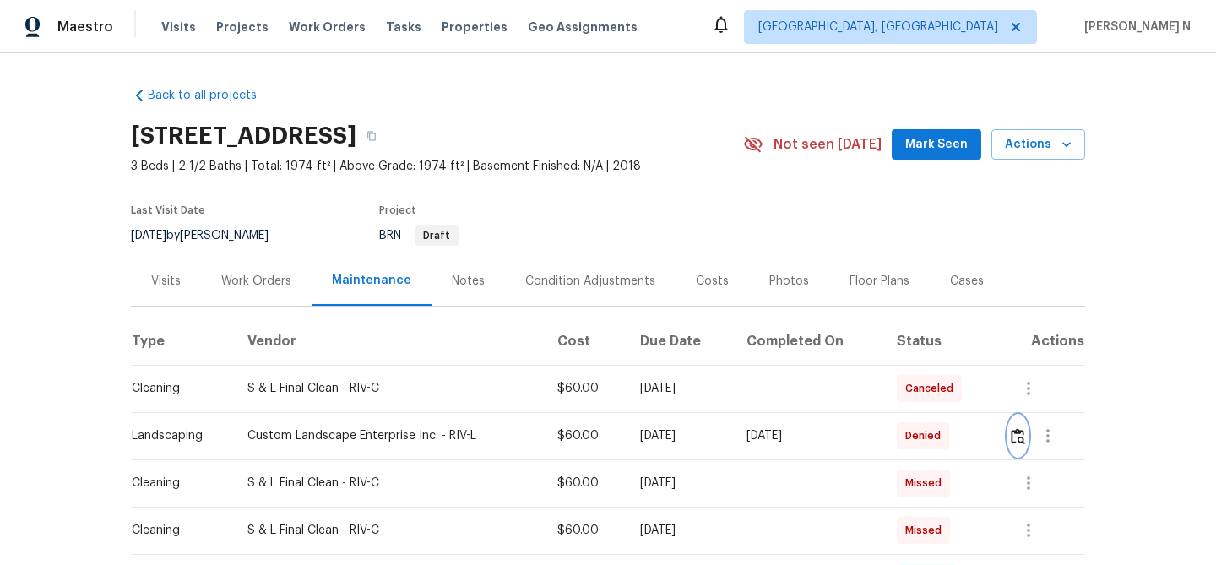
click at [1023, 441] on img "button" at bounding box center [1017, 436] width 14 height 16
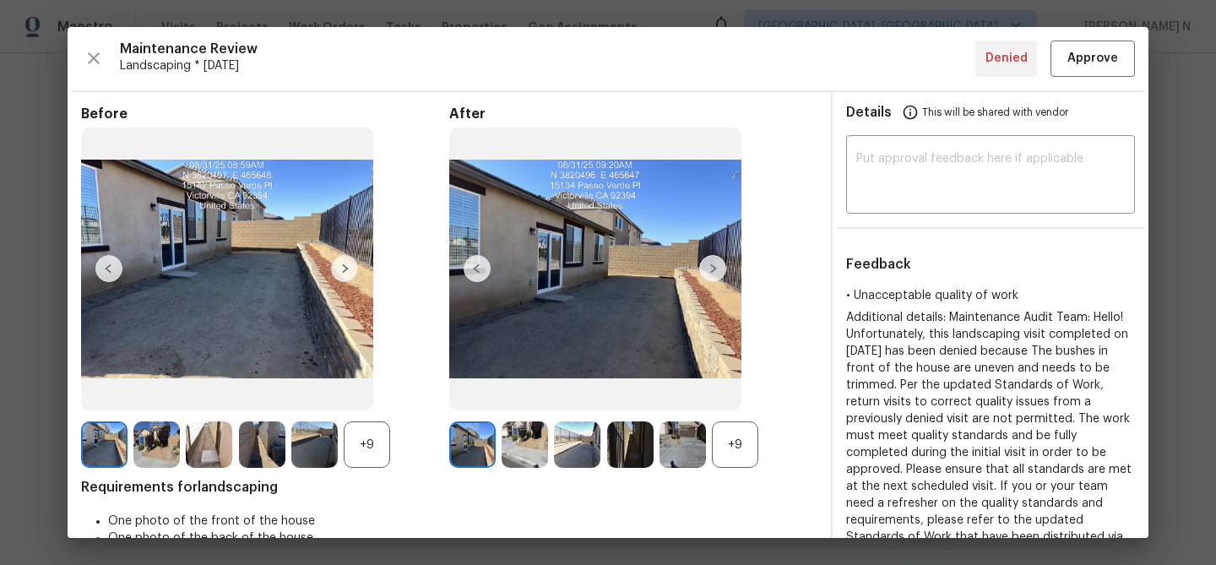
click at [716, 435] on div "+9" at bounding box center [735, 444] width 46 height 46
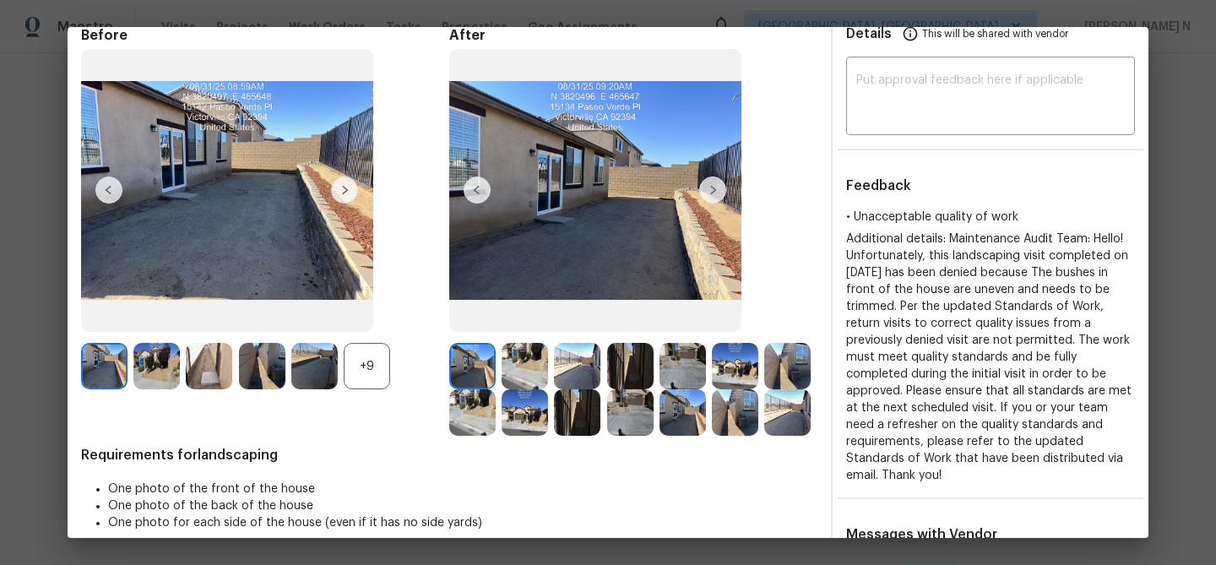
scroll to position [99, 0]
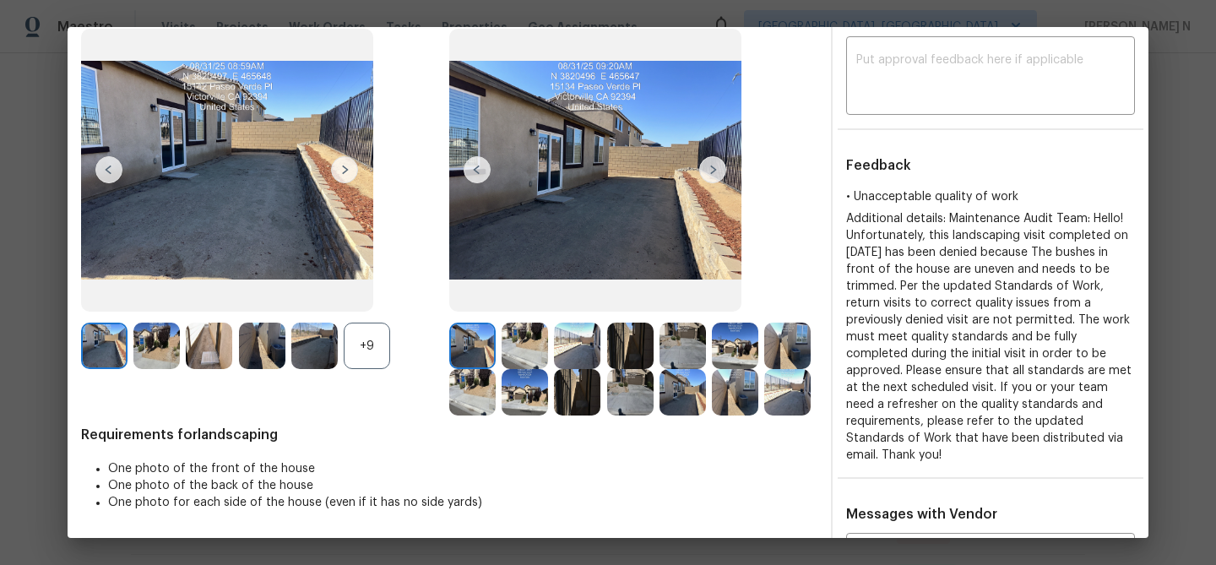
click at [536, 394] on img at bounding box center [524, 392] width 46 height 46
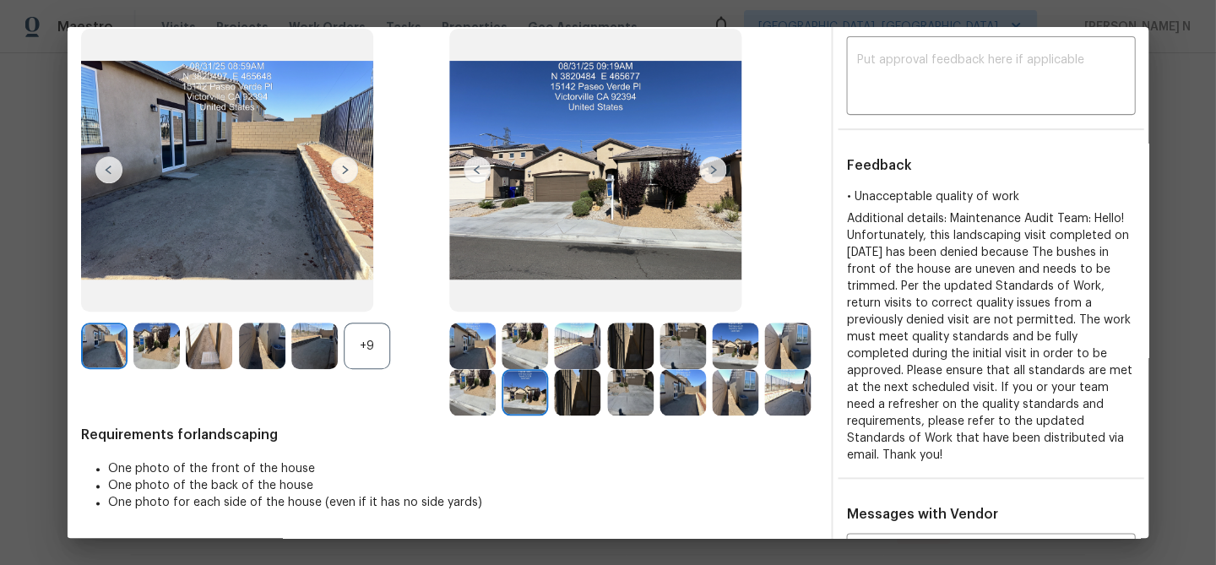
scroll to position [0, 0]
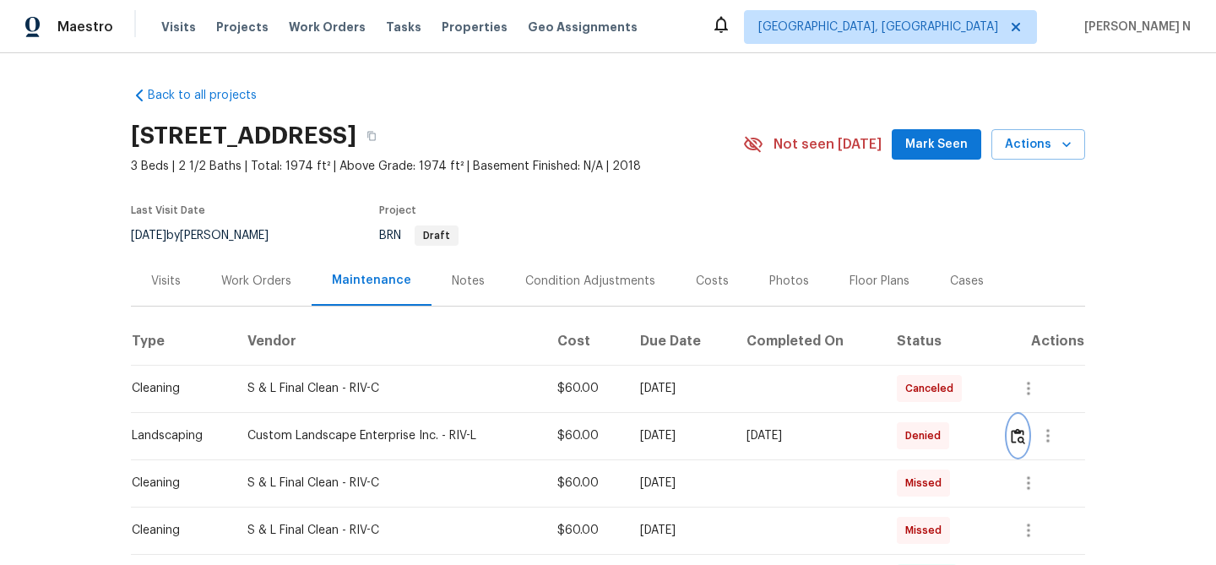
click at [1016, 443] on img "button" at bounding box center [1017, 436] width 14 height 16
